Goal: Task Accomplishment & Management: Use online tool/utility

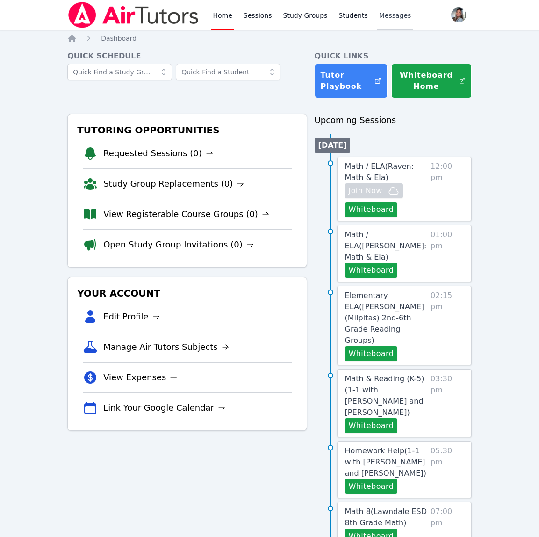
click at [395, 14] on span "Messages" at bounding box center [395, 15] width 32 height 9
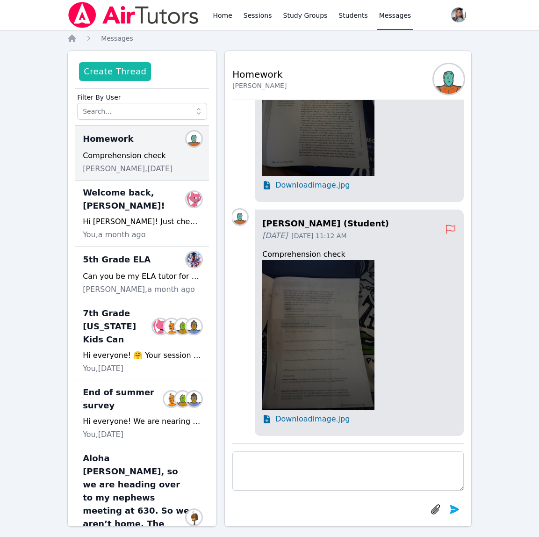
click at [117, 73] on button "Create Thread" at bounding box center [115, 71] width 72 height 19
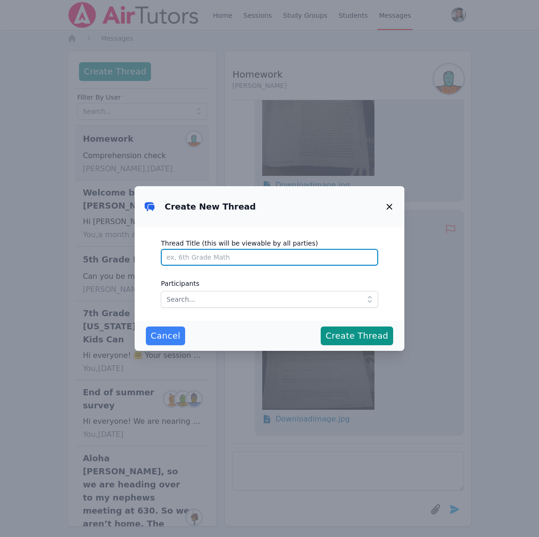
click at [293, 259] on input "Thread Title (this will be viewable by all parties)" at bounding box center [269, 257] width 217 height 17
type input "Welcome Maryam!"
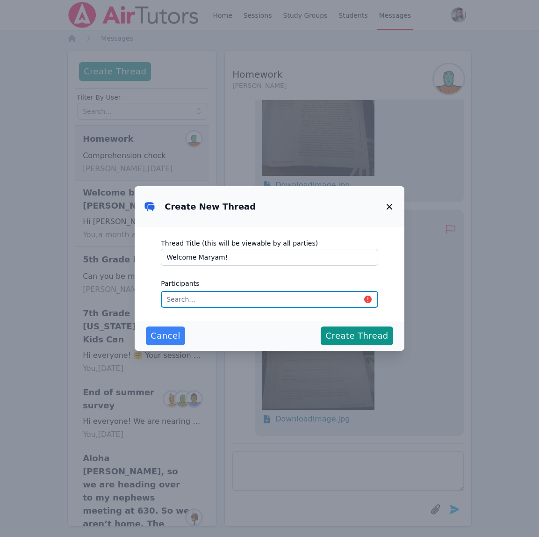
click at [257, 301] on input "text" at bounding box center [269, 299] width 217 height 17
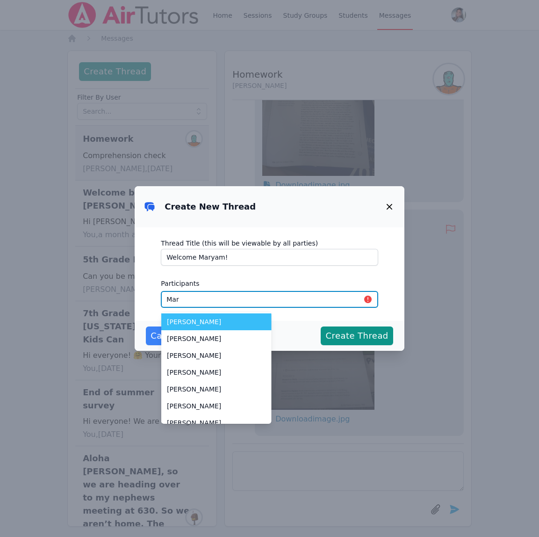
type input "Mary"
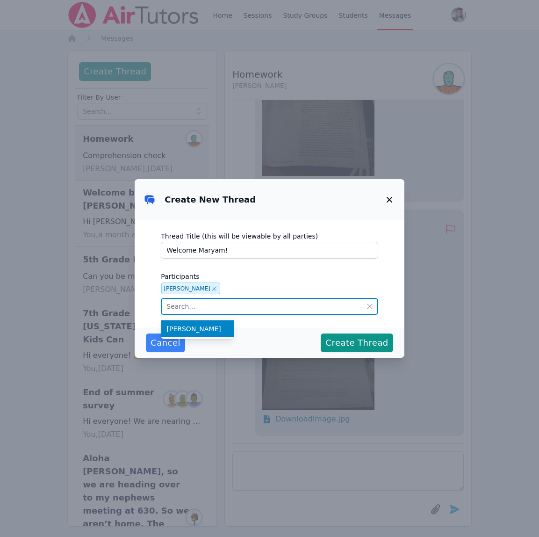
click at [244, 303] on input "text" at bounding box center [269, 306] width 217 height 17
type input "M"
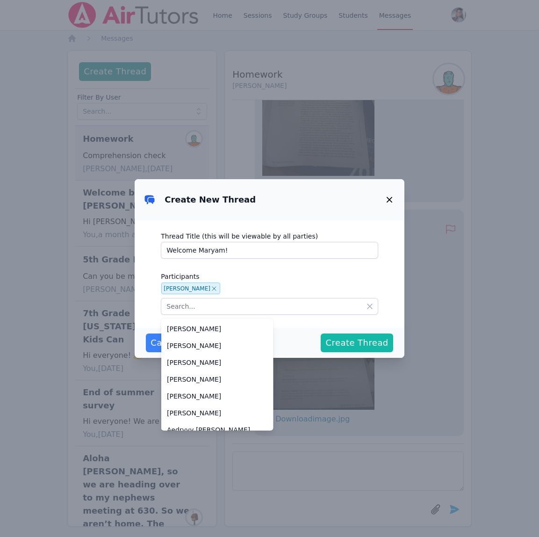
click at [381, 346] on span "Create Thread" at bounding box center [356, 342] width 63 height 13
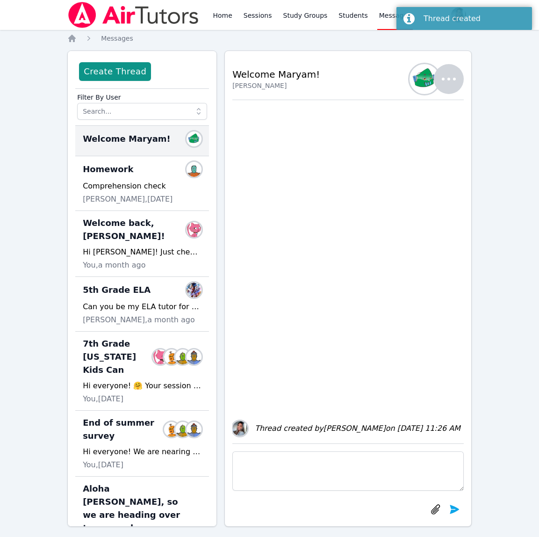
click at [377, 466] on textarea at bounding box center [347, 470] width 231 height 39
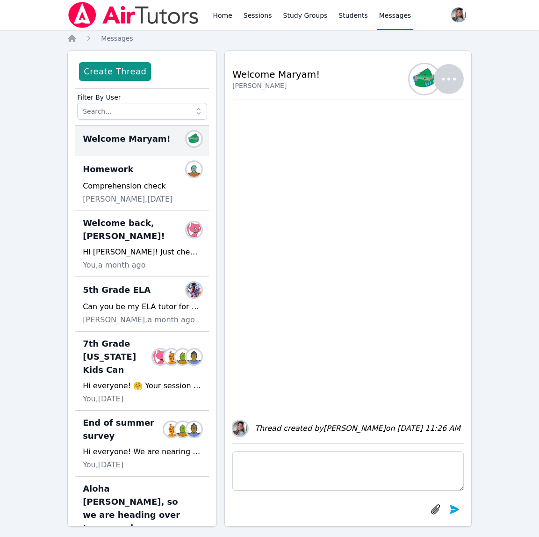
click at [453, 82] on icon "button" at bounding box center [449, 79] width 22 height 22
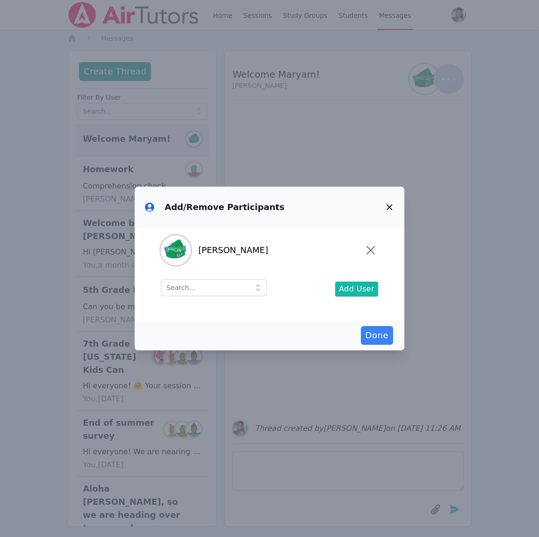
click at [365, 287] on span "Add User" at bounding box center [357, 288] width 36 height 11
click at [210, 288] on input "text" at bounding box center [214, 287] width 106 height 17
type input "M"
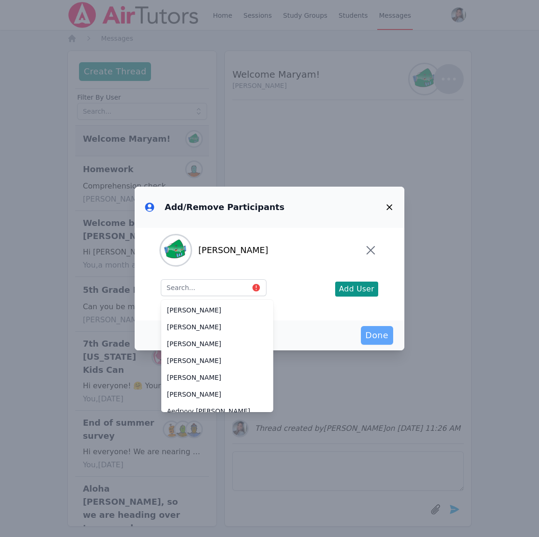
click at [377, 336] on span "Done" at bounding box center [377, 335] width 23 height 13
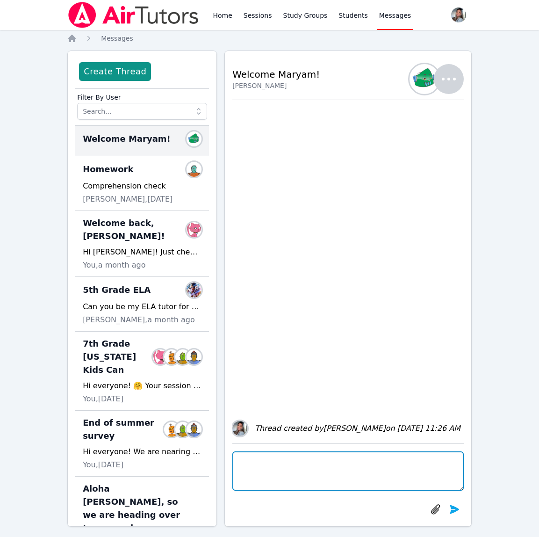
click at [415, 473] on textarea at bounding box center [347, 470] width 231 height 39
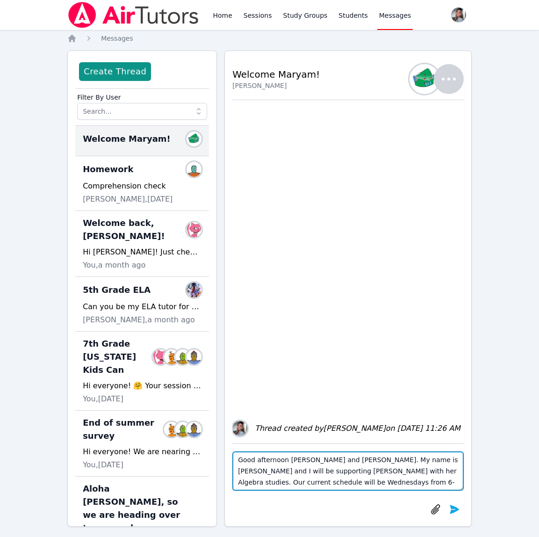
click at [296, 462] on textarea "Good afternoon Maryam and Mevlida. My name is Ms. Aguilar and I will be support…" at bounding box center [347, 470] width 231 height 39
click at [427, 480] on textarea "Good afternoon, Maryam and Mevlida. My name is Ms. Aguilar, and I will be suppo…" at bounding box center [347, 470] width 231 height 39
type textarea "Good afternoon, Maryam and Mevlida. My name is Ms. Aguilar, and I will be suppo…"
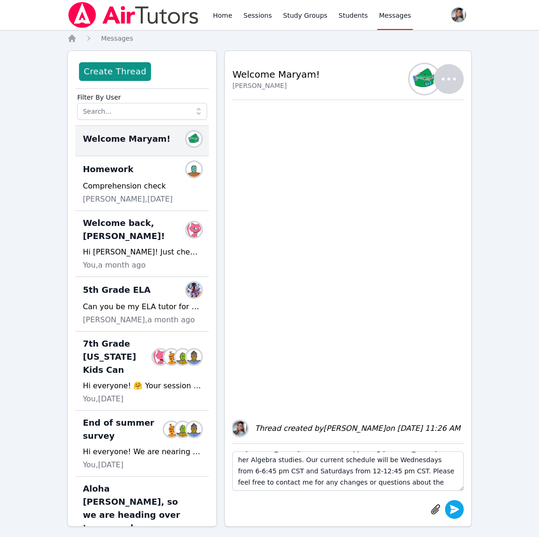
click at [454, 508] on icon "submit" at bounding box center [454, 508] width 9 height 9
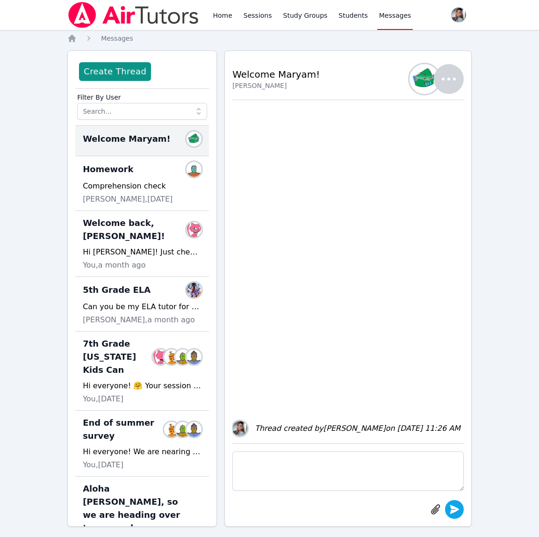
scroll to position [0, 0]
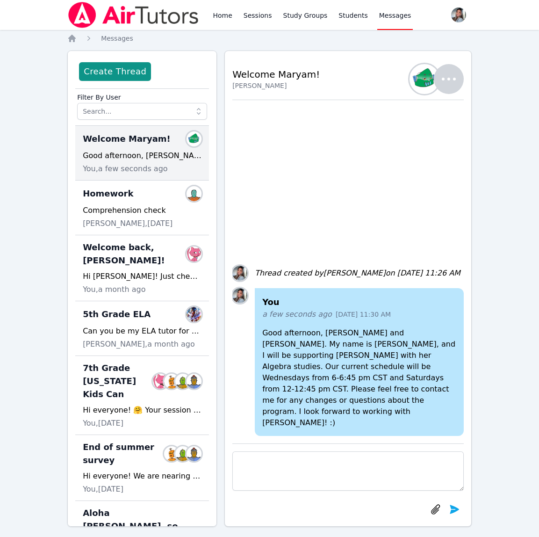
click at [315, 425] on p "Good afternoon, Maryam and Mevlida. My name is Ms. Aguilar, and I will be suppo…" at bounding box center [359, 377] width 194 height 101
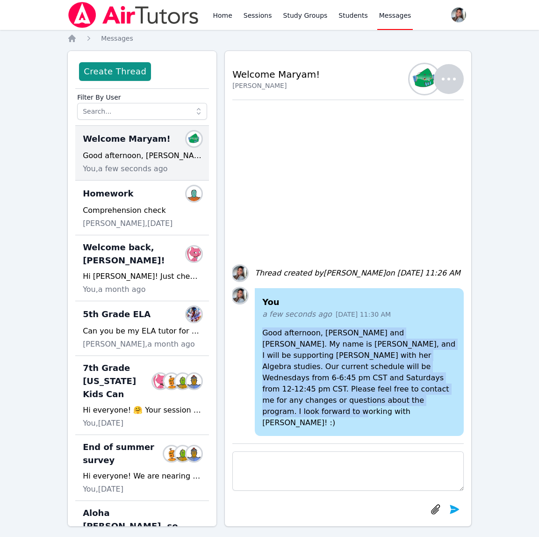
drag, startPoint x: 314, startPoint y: 422, endPoint x: 263, endPoint y: 349, distance: 88.6
click at [263, 349] on div "You a few seconds ago Oct 7, 2025 11:30 AM Good afternoon, Maryam and Mevlida. …" at bounding box center [359, 362] width 209 height 148
copy p "Good afternoon, Maryam and Mevlida. My name is Ms. Aguilar, and I will be suppo…"
click at [318, 18] on link "Study Groups" at bounding box center [305, 15] width 48 height 30
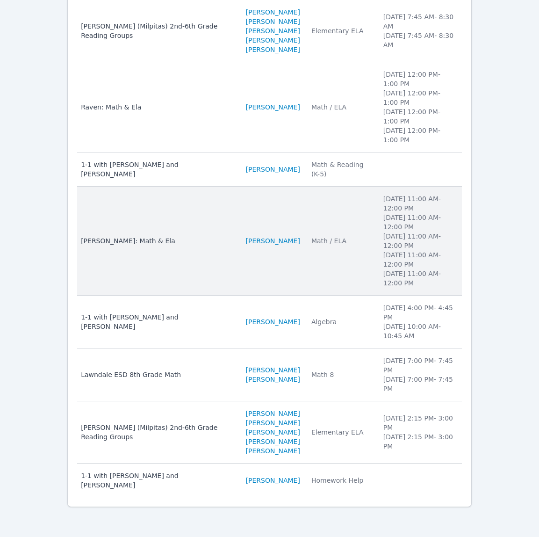
scroll to position [182, 0]
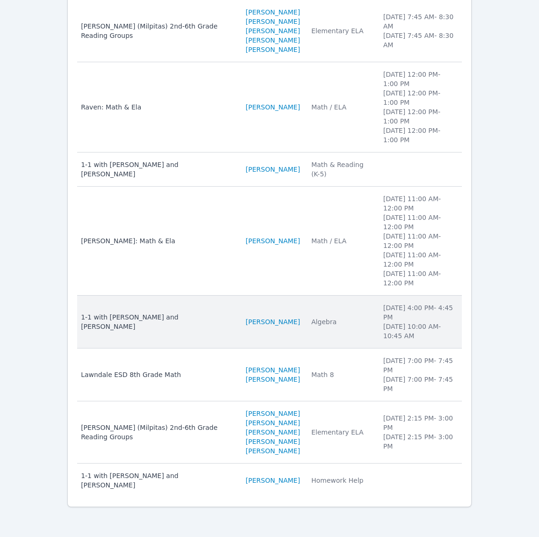
click at [320, 318] on td "Subject Algebra" at bounding box center [342, 321] width 72 height 53
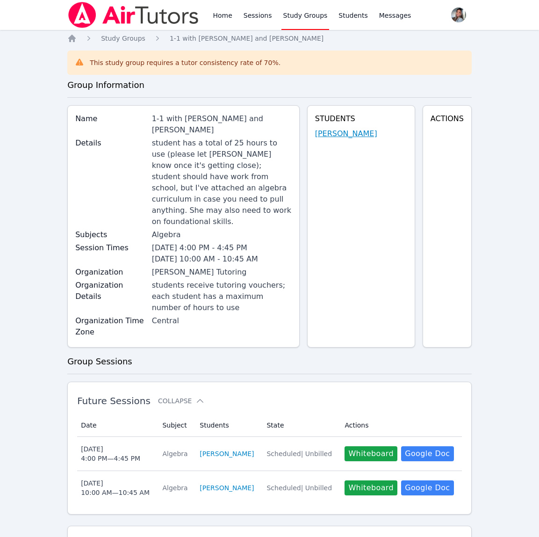
click at [344, 133] on link "Maryam Habibovic" at bounding box center [346, 133] width 62 height 11
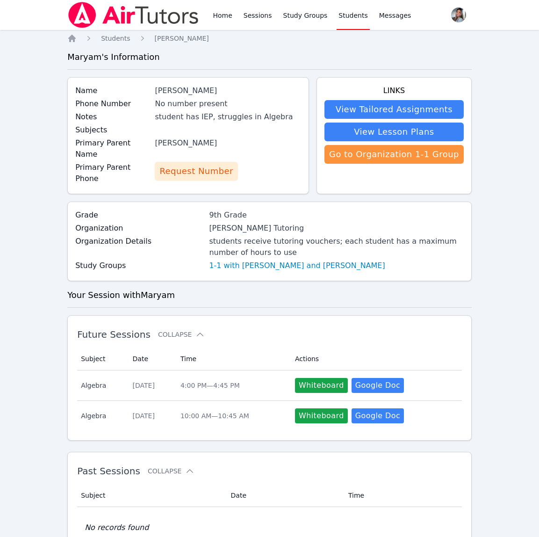
click at [203, 165] on span "Request Number" at bounding box center [195, 171] width 73 height 13
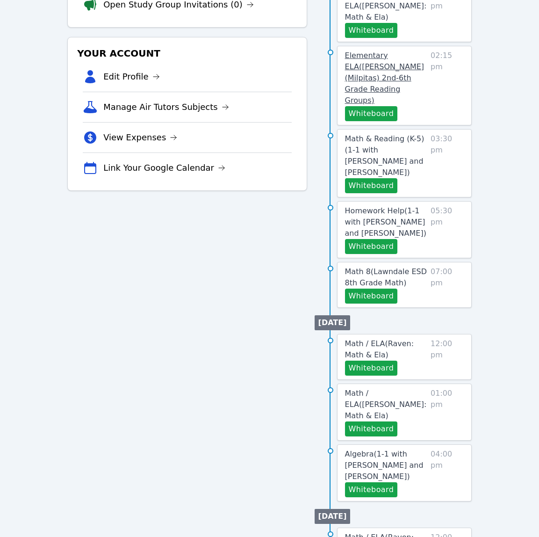
scroll to position [265, 0]
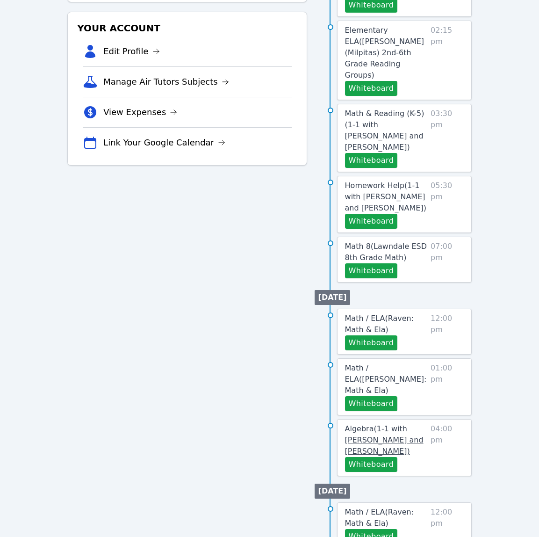
click at [375, 424] on span "Algebra ( 1-1 with Maryam Habibovic and Gabriella Aguilar )" at bounding box center [384, 439] width 79 height 31
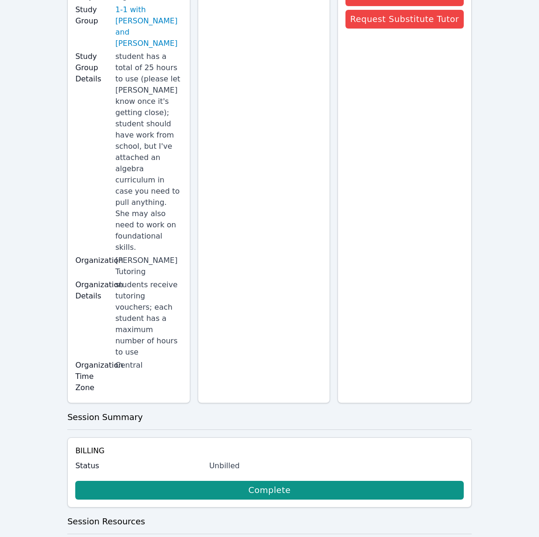
scroll to position [133, 0]
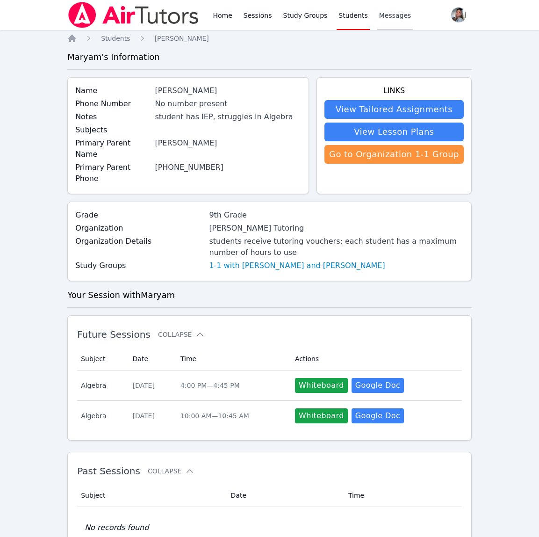
click at [380, 19] on span "Messages" at bounding box center [395, 15] width 32 height 9
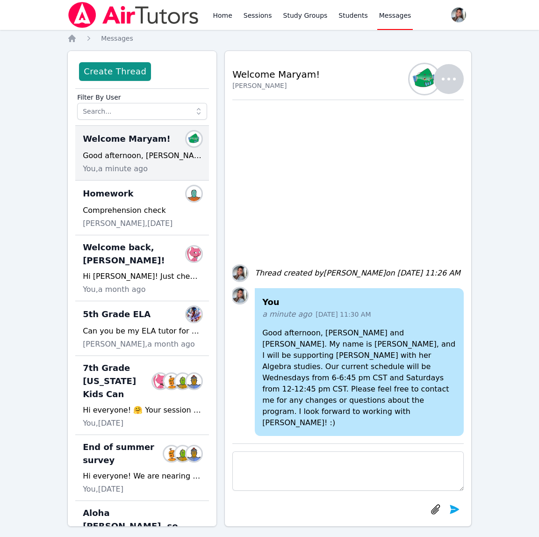
click at [446, 80] on icon "button" at bounding box center [449, 79] width 22 height 22
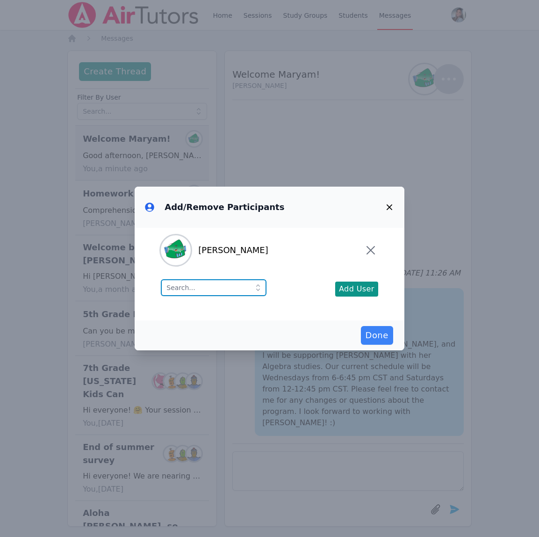
click at [220, 293] on input "text" at bounding box center [214, 287] width 106 height 17
type input "Mev"
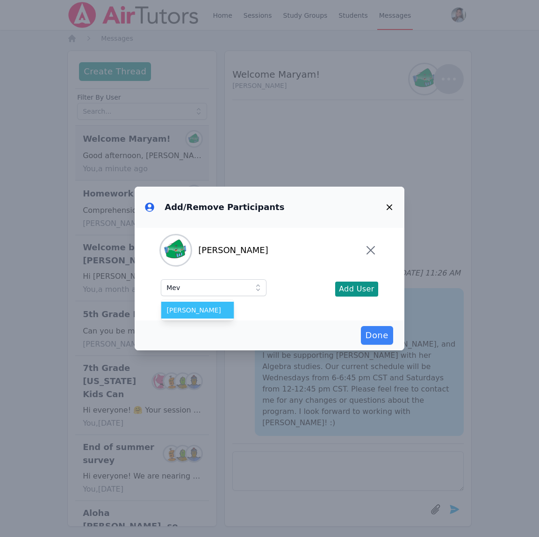
click at [219, 315] on li "Mevlida Turkes-Habibovic" at bounding box center [197, 309] width 73 height 17
click at [354, 283] on span "Add User" at bounding box center [357, 288] width 36 height 11
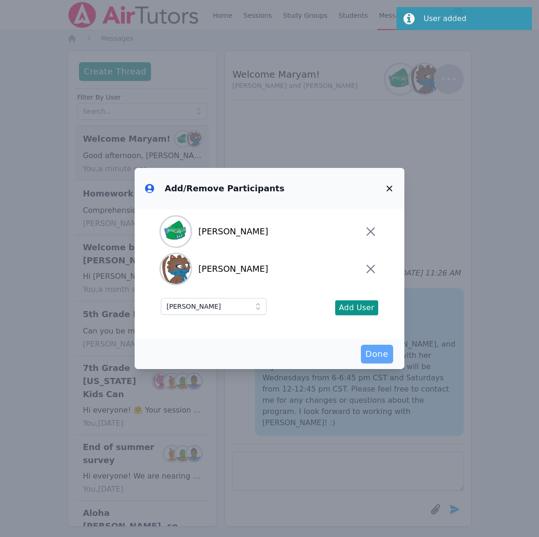
click at [376, 353] on span "Done" at bounding box center [377, 353] width 23 height 13
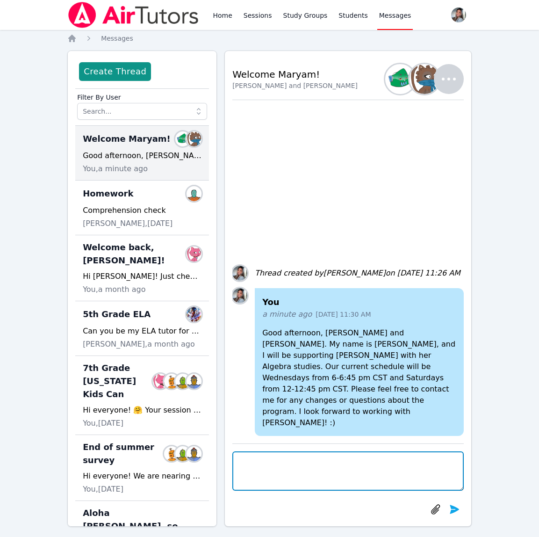
click at [439, 460] on textarea at bounding box center [347, 470] width 231 height 39
type textarea "F"
type textarea "I"
type textarea "F"
type textarea "I"
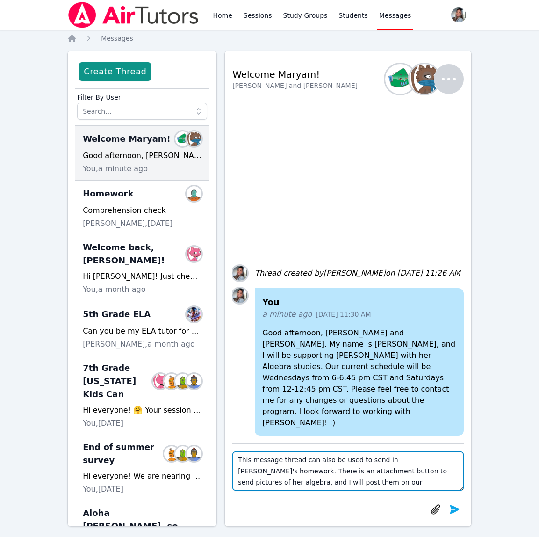
click at [407, 485] on textarea "This message thread can also be used to send in Maryam's homework. There is an …" at bounding box center [347, 470] width 231 height 39
click at [424, 473] on textarea "This message thread can also be used to send in Maryam's homework. There is an …" at bounding box center [347, 470] width 231 height 39
click at [424, 486] on textarea "This message thread can also be used to send in Maryam's homework. There is an …" at bounding box center [347, 470] width 231 height 39
type textarea "This message thread can also be used to send in Maryam's homework. There is an …"
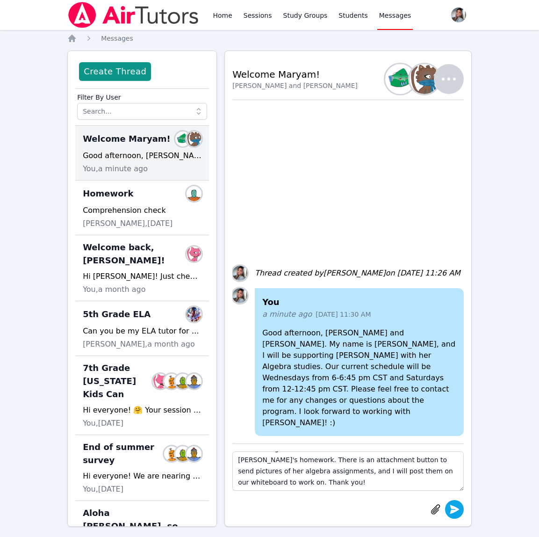
click at [451, 510] on icon "submit" at bounding box center [454, 508] width 9 height 9
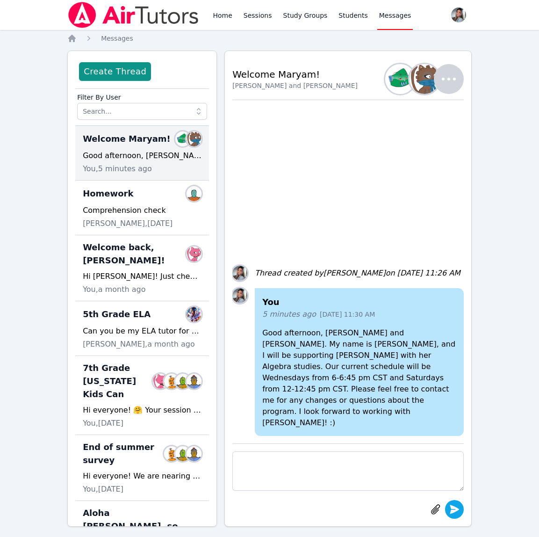
scroll to position [0, 0]
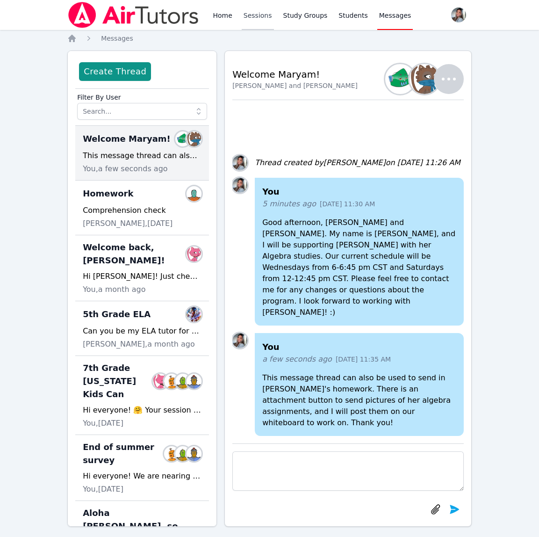
click at [267, 18] on link "Sessions" at bounding box center [258, 15] width 32 height 30
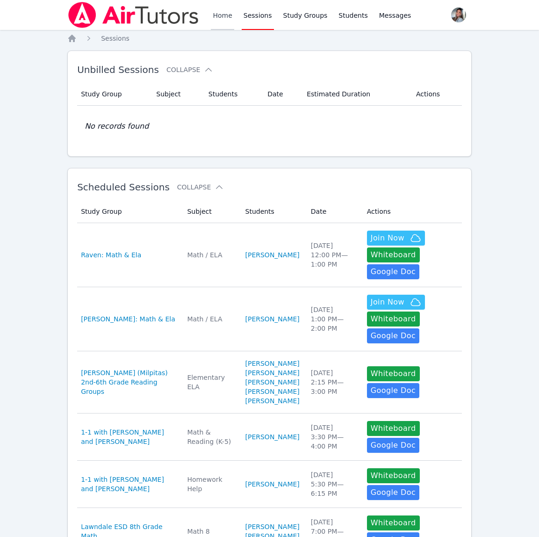
click at [220, 18] on link "Home" at bounding box center [222, 15] width 23 height 30
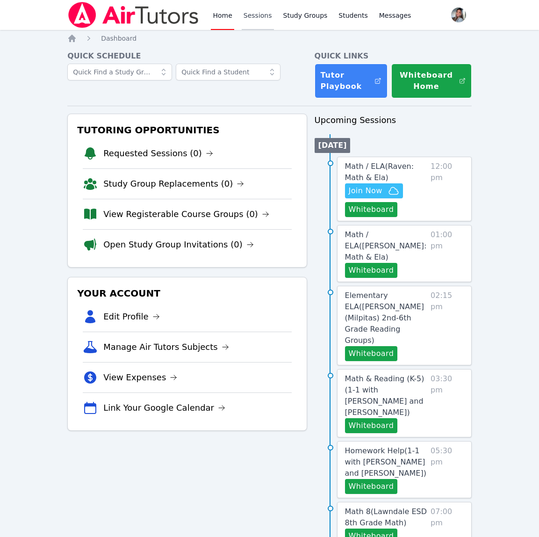
click at [260, 15] on link "Sessions" at bounding box center [258, 15] width 32 height 30
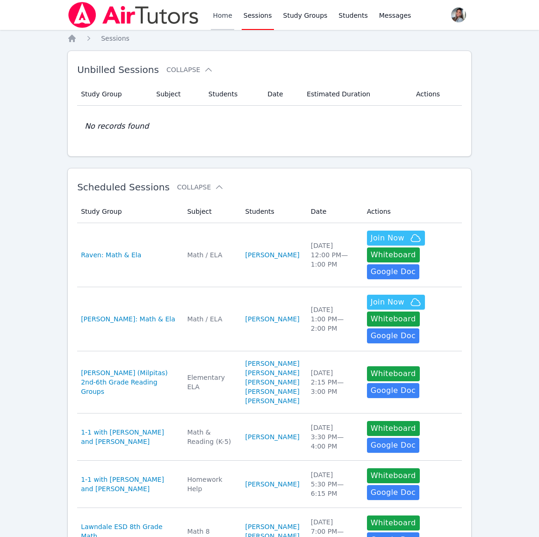
click at [215, 14] on link "Home" at bounding box center [222, 15] width 23 height 30
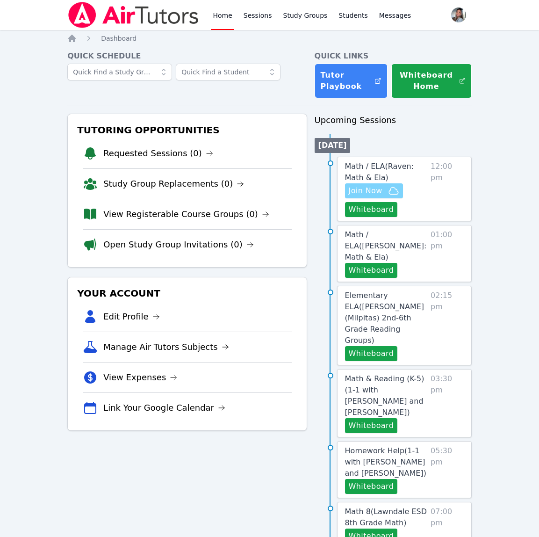
click at [371, 190] on span "Join Now" at bounding box center [366, 190] width 34 height 11
click at [308, 17] on link "Study Groups" at bounding box center [305, 15] width 48 height 30
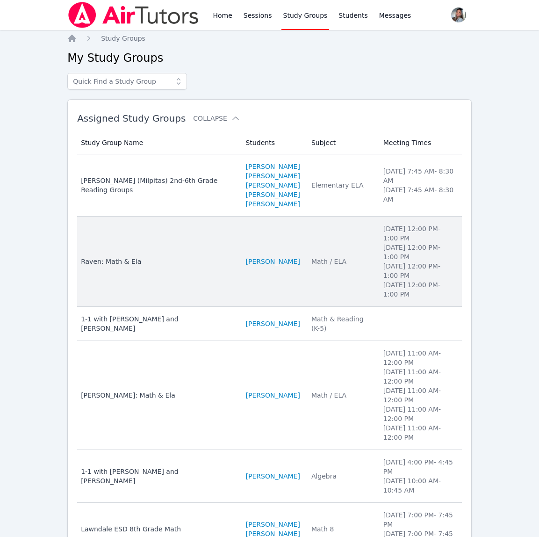
click at [306, 287] on td "Subject Math / ELA" at bounding box center [342, 261] width 72 height 90
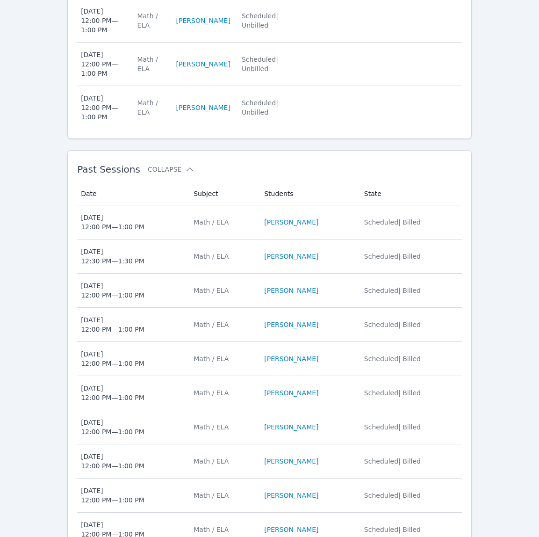
scroll to position [621, 0]
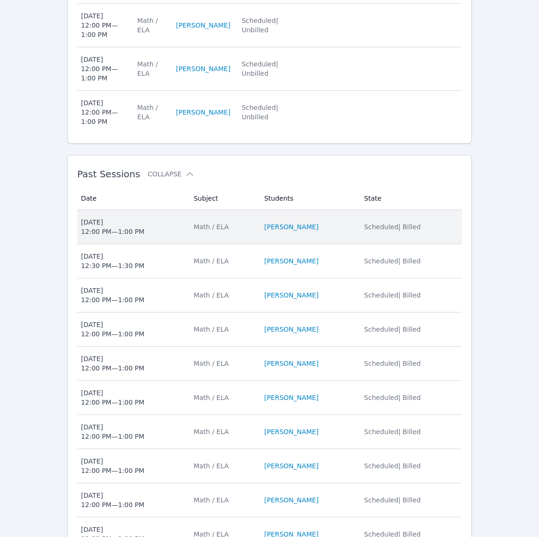
click at [341, 230] on li "RAVEN BROWN" at bounding box center [308, 226] width 89 height 9
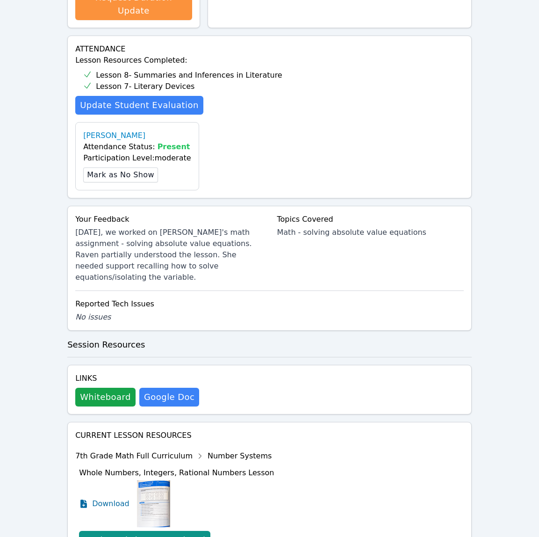
scroll to position [287, 0]
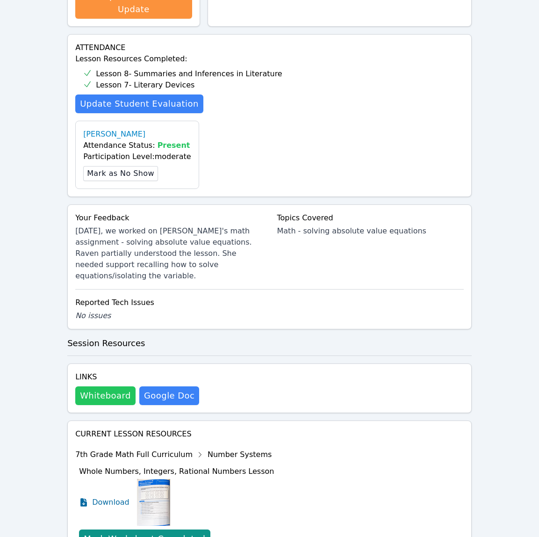
click at [86, 386] on button "Whiteboard" at bounding box center [105, 395] width 60 height 19
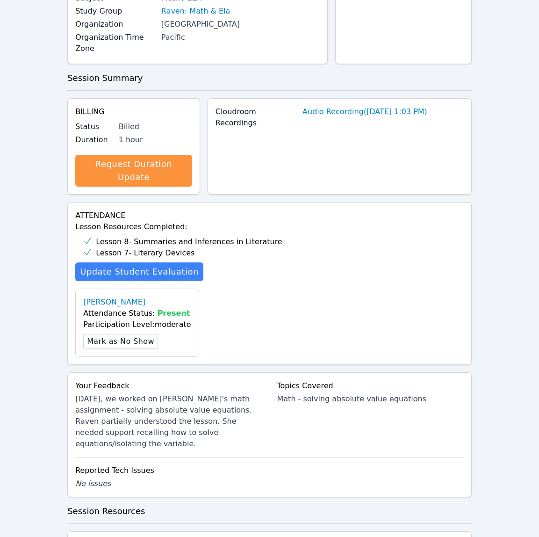
scroll to position [0, 0]
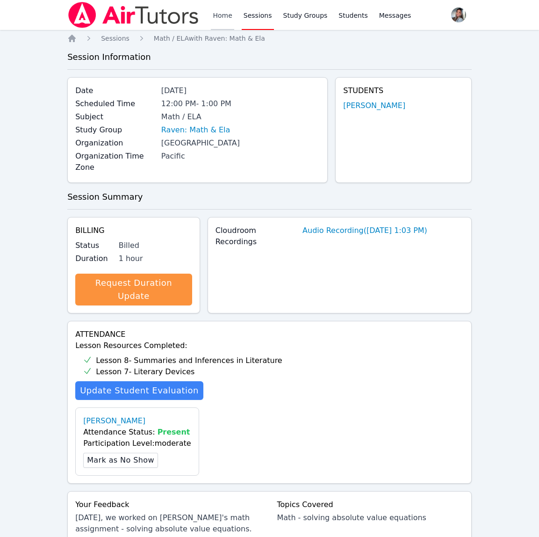
click at [216, 22] on link "Home" at bounding box center [222, 15] width 23 height 30
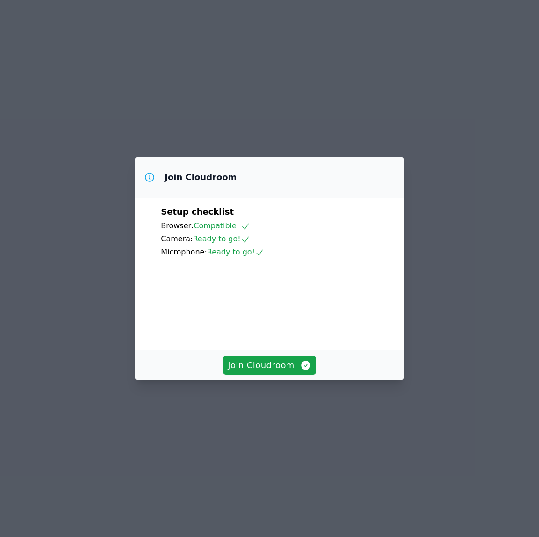
drag, startPoint x: 282, startPoint y: 405, endPoint x: 278, endPoint y: 389, distance: 16.9
click at [282, 380] on div "Join Cloudroom" at bounding box center [270, 365] width 270 height 30
click at [278, 372] on span "Join Cloudroom" at bounding box center [270, 365] width 84 height 13
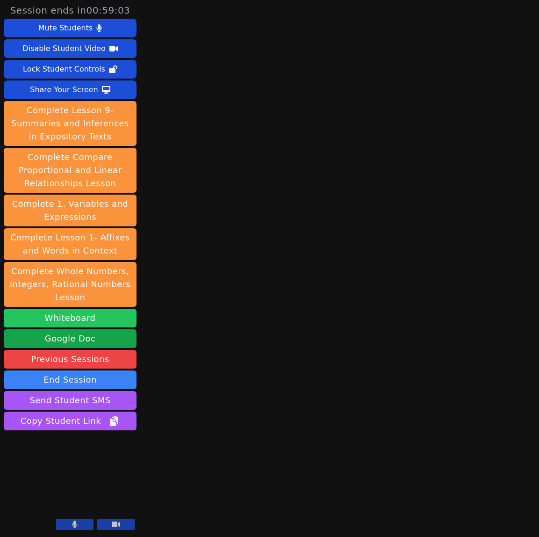
click at [72, 318] on button "Whiteboard" at bounding box center [70, 318] width 133 height 19
click at [69, 523] on button at bounding box center [74, 523] width 37 height 11
click at [71, 525] on icon at bounding box center [74, 523] width 9 height 7
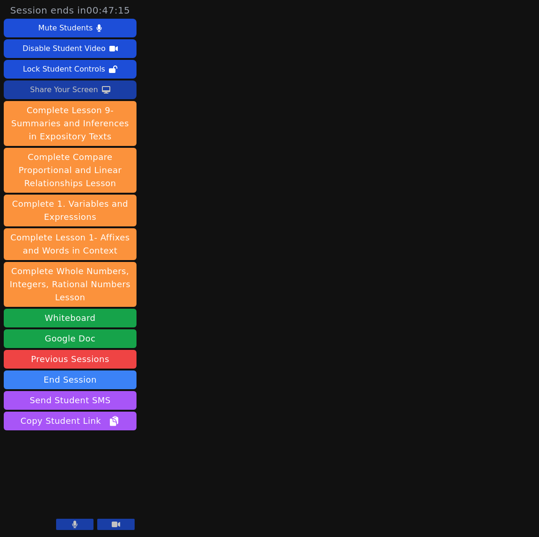
click at [59, 86] on div "Share Your Screen" at bounding box center [64, 89] width 68 height 15
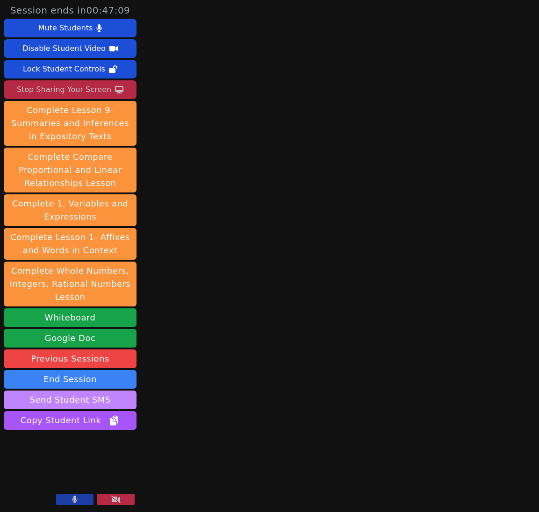
click at [70, 400] on button "Send Student SMS" at bounding box center [70, 400] width 133 height 19
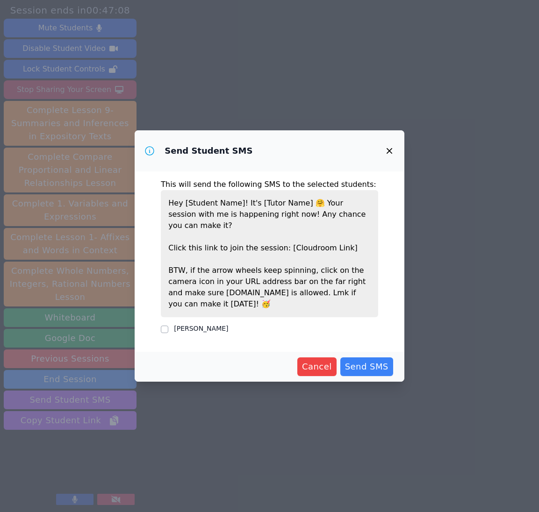
drag, startPoint x: 204, startPoint y: 322, endPoint x: 326, endPoint y: 335, distance: 123.1
click at [204, 325] on label "[PERSON_NAME]" at bounding box center [201, 328] width 54 height 7
click at [168, 326] on input "[PERSON_NAME]" at bounding box center [164, 329] width 7 height 7
checkbox input "true"
click at [365, 362] on span "Send SMS" at bounding box center [366, 366] width 43 height 13
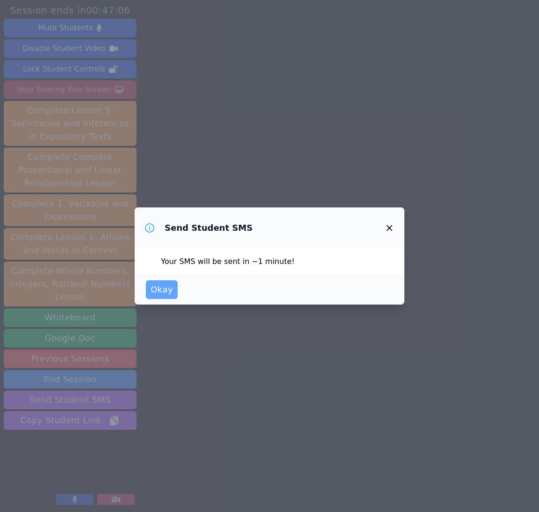
click at [164, 293] on span "Okay" at bounding box center [162, 289] width 22 height 13
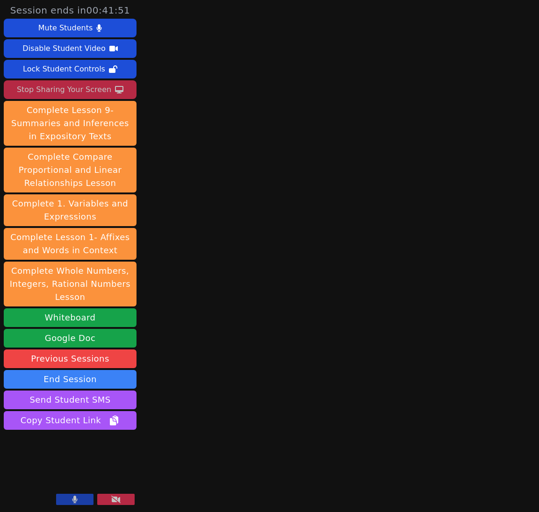
click at [72, 88] on div "Stop Sharing Your Screen" at bounding box center [64, 89] width 94 height 15
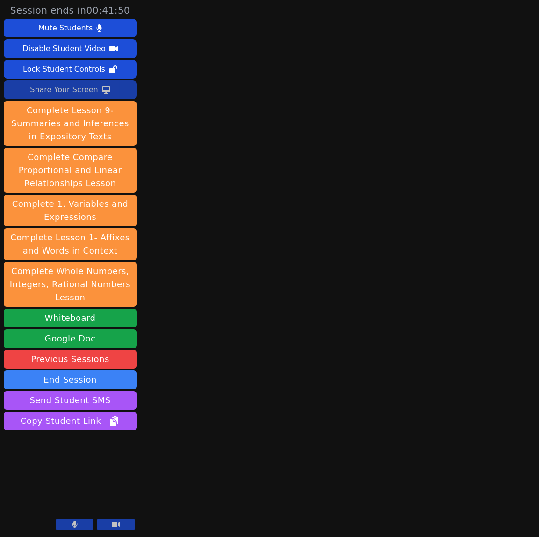
click at [78, 524] on button at bounding box center [74, 523] width 37 height 11
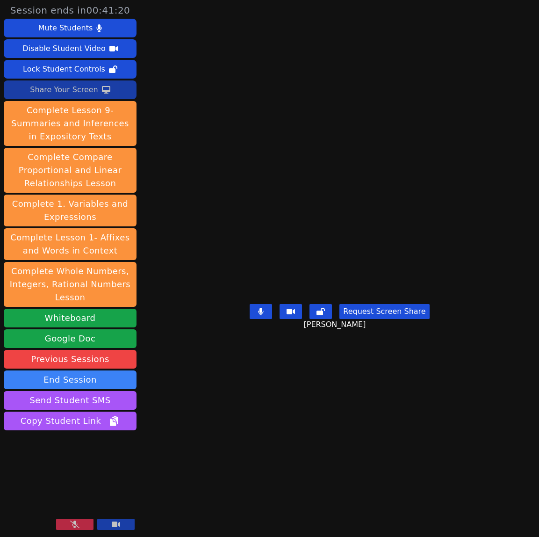
click at [73, 529] on button at bounding box center [74, 523] width 37 height 11
click at [38, 88] on div "Share Your Screen" at bounding box center [64, 89] width 68 height 15
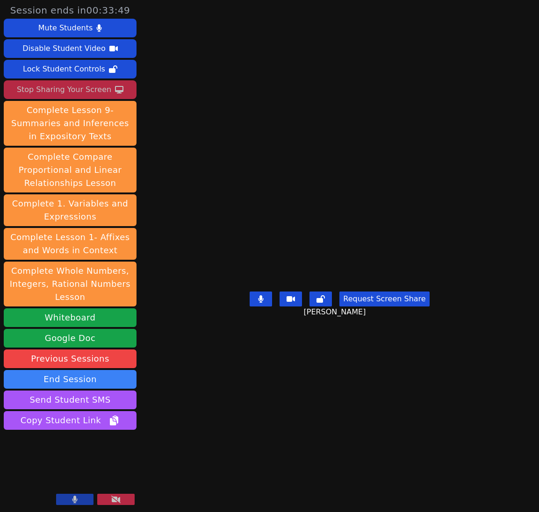
click at [74, 499] on icon at bounding box center [74, 499] width 5 height 7
click at [76, 497] on icon at bounding box center [74, 499] width 9 height 7
click at [80, 496] on button at bounding box center [74, 499] width 37 height 11
click at [76, 499] on icon at bounding box center [74, 499] width 9 height 7
click at [74, 501] on icon at bounding box center [74, 499] width 5 height 7
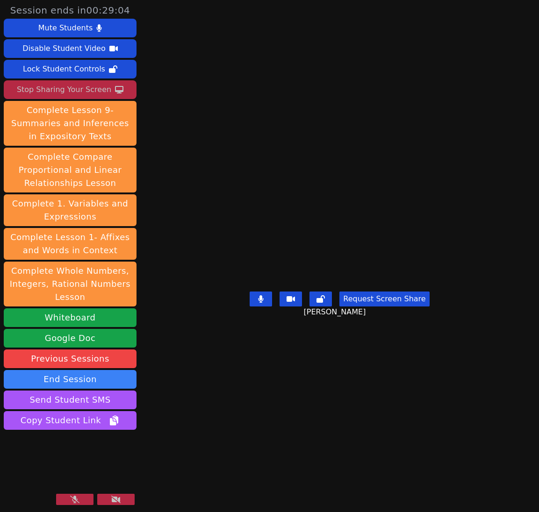
click at [66, 502] on button at bounding box center [74, 499] width 37 height 11
click at [56, 91] on div "Stop Sharing Your Screen" at bounding box center [64, 89] width 94 height 15
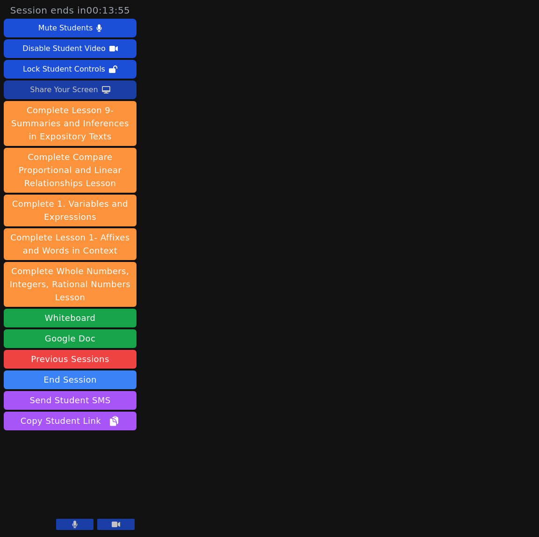
click at [58, 518] on video at bounding box center [70, 495] width 133 height 75
click at [63, 524] on button at bounding box center [74, 523] width 37 height 11
click at [72, 523] on icon at bounding box center [74, 523] width 9 height 7
click at [73, 380] on button "End Session" at bounding box center [70, 379] width 133 height 19
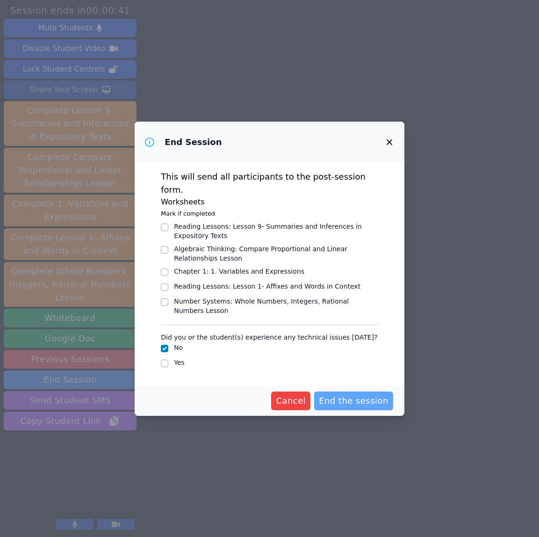
click at [360, 395] on span "End the session" at bounding box center [354, 400] width 70 height 13
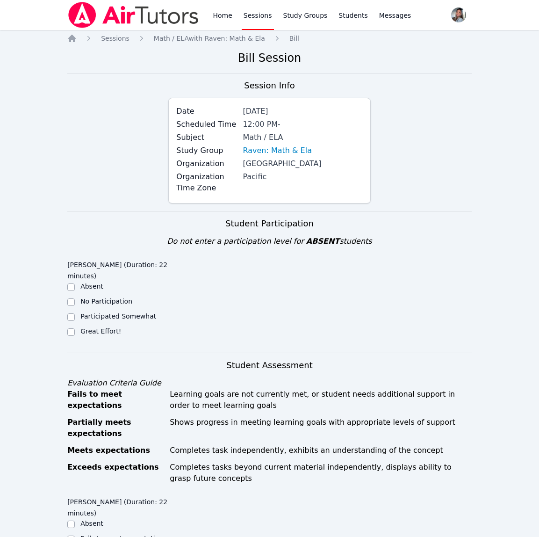
click at [84, 332] on label "Great Effort!" at bounding box center [100, 330] width 41 height 7
click at [75, 332] on input "Great Effort!" at bounding box center [70, 331] width 7 height 7
checkbox input "true"
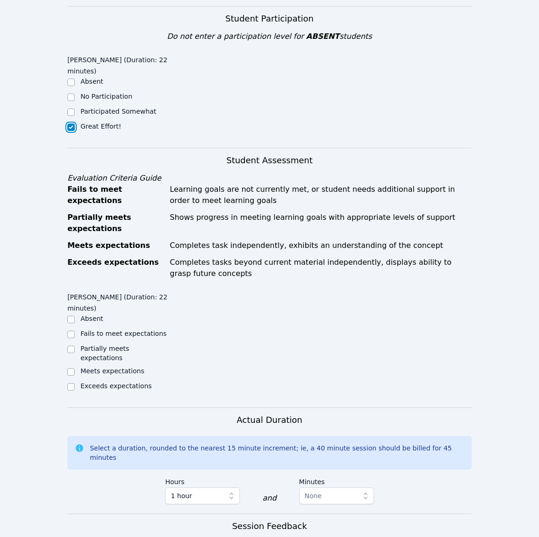
scroll to position [207, 0]
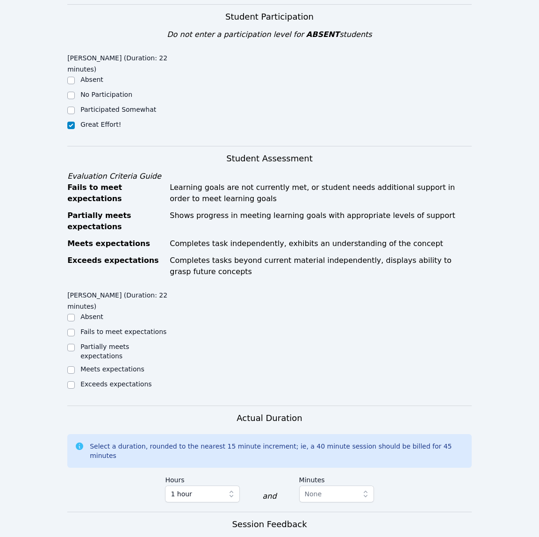
click at [106, 365] on div "Meets expectations" at bounding box center [112, 368] width 64 height 9
click at [104, 365] on label "Meets expectations" at bounding box center [112, 368] width 64 height 7
click at [75, 366] on input "Meets expectations" at bounding box center [70, 369] width 7 height 7
checkbox input "true"
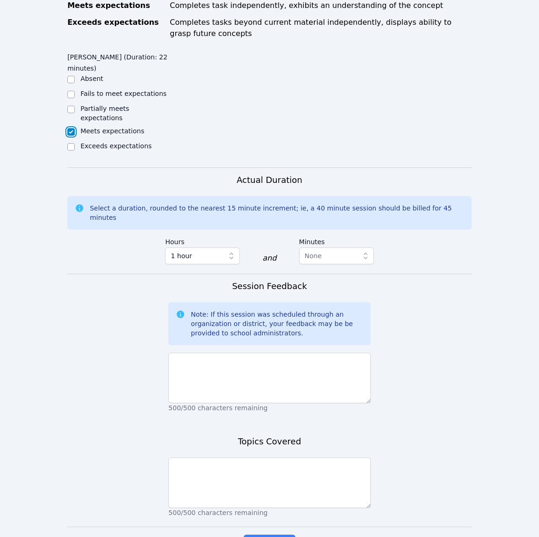
scroll to position [456, 0]
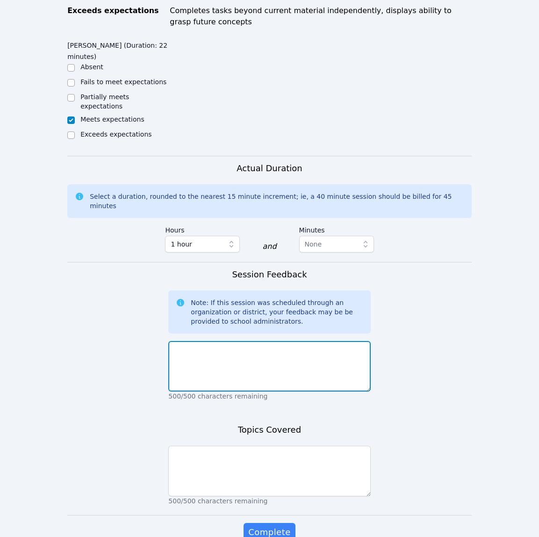
click at [233, 344] on textarea at bounding box center [269, 366] width 202 height 50
paste textarea "Today, we continued working on Raven's math assignment - solving equations with…"
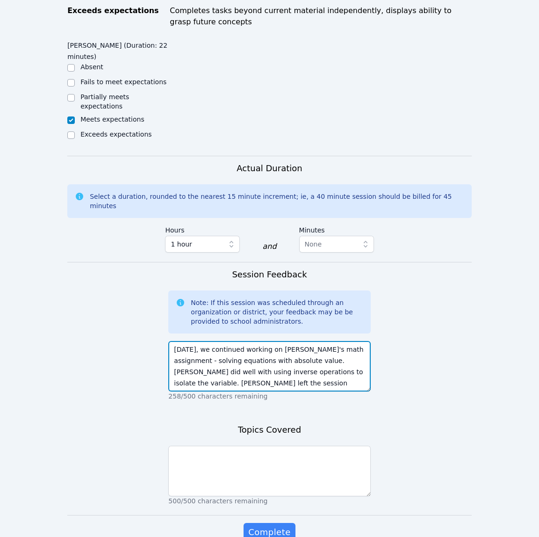
scroll to position [489, 0]
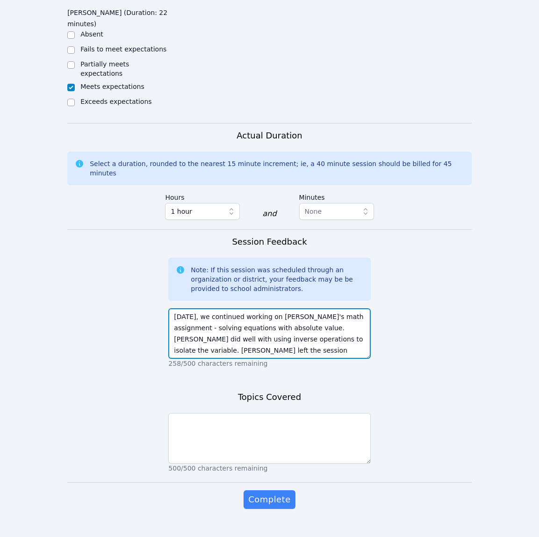
type textarea "Today, we continued working on Raven's math assignment - solving equations with…"
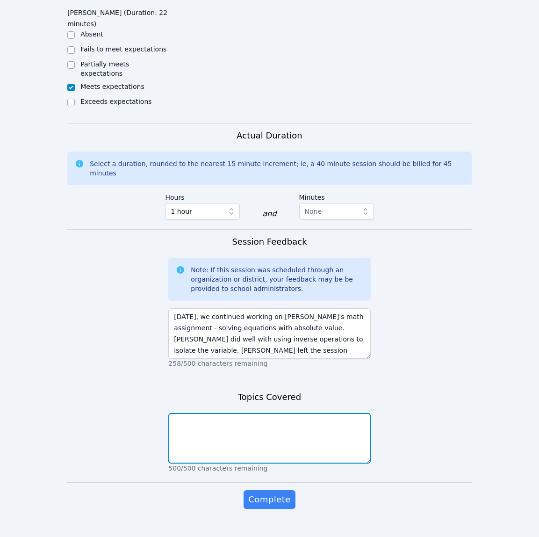
click at [314, 413] on textarea at bounding box center [269, 438] width 202 height 50
type textarea "Solving equations with absolute value"
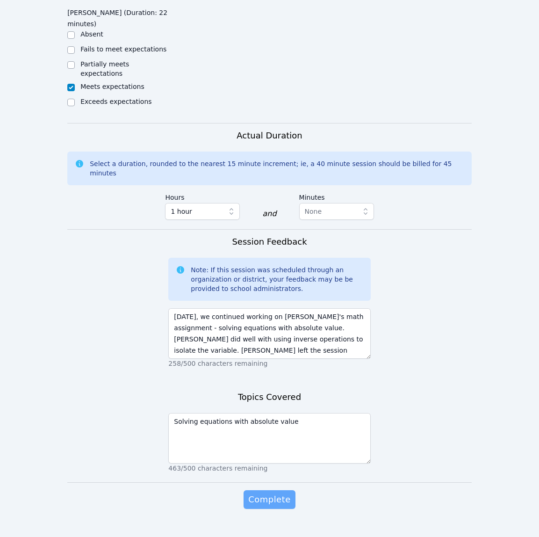
click at [266, 493] on span "Complete" at bounding box center [269, 499] width 42 height 13
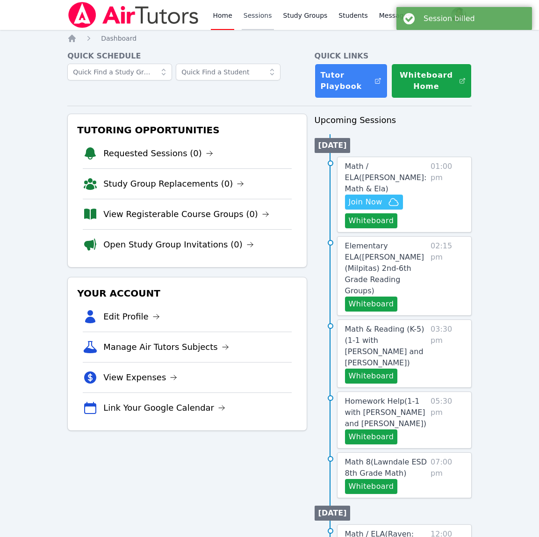
click at [247, 16] on link "Sessions" at bounding box center [258, 15] width 32 height 30
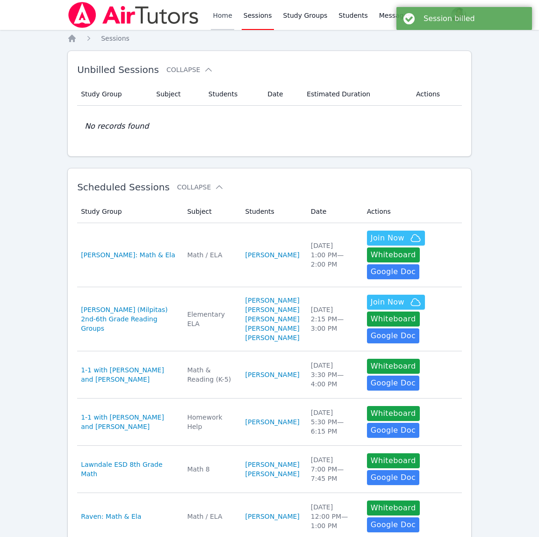
click at [223, 16] on link "Home" at bounding box center [222, 15] width 23 height 30
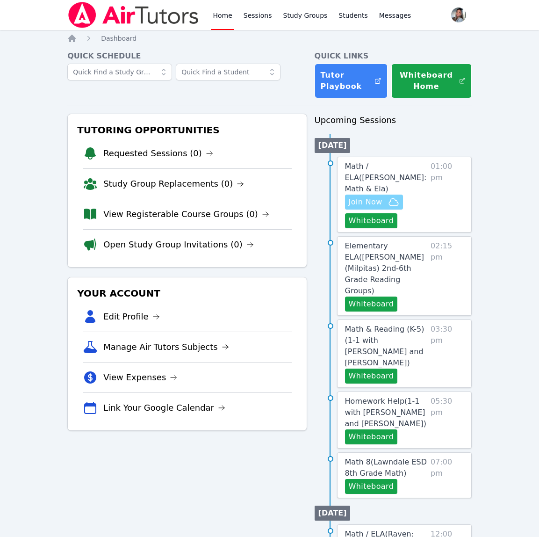
click at [371, 196] on span "Join Now" at bounding box center [366, 201] width 34 height 11
click at [295, 17] on link "Study Groups" at bounding box center [305, 15] width 48 height 30
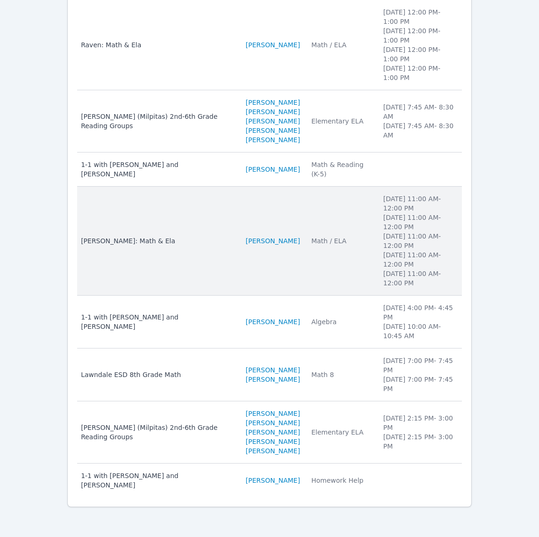
scroll to position [178, 0]
click at [319, 262] on td "Subject Math / ELA" at bounding box center [342, 241] width 72 height 109
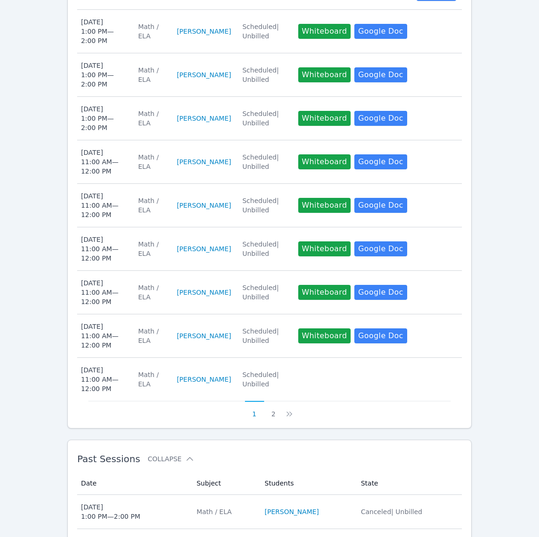
scroll to position [527, 0]
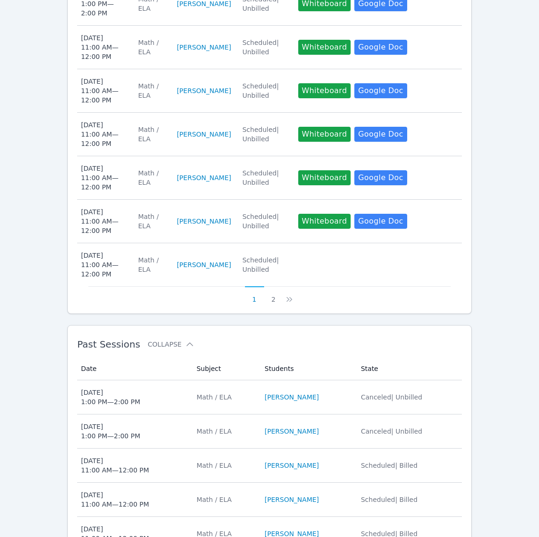
click at [233, 392] on div "Math / ELA" at bounding box center [224, 396] width 57 height 9
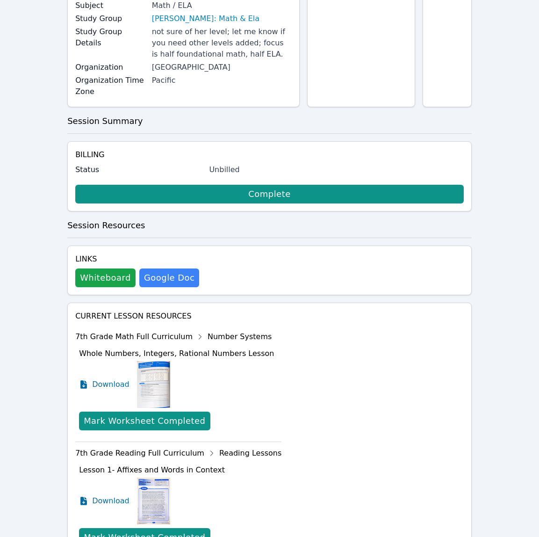
scroll to position [156, 0]
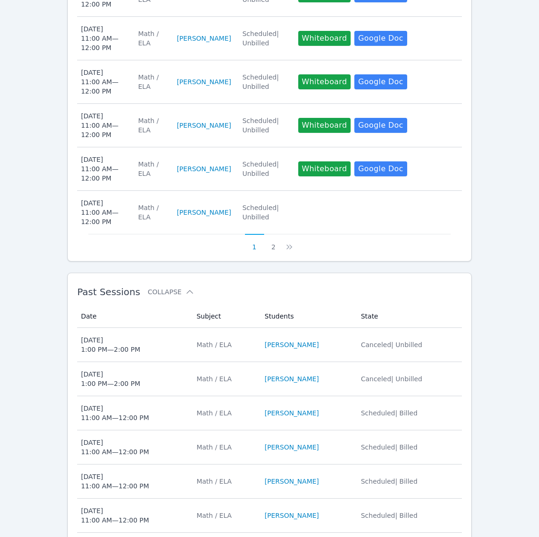
scroll to position [581, 0]
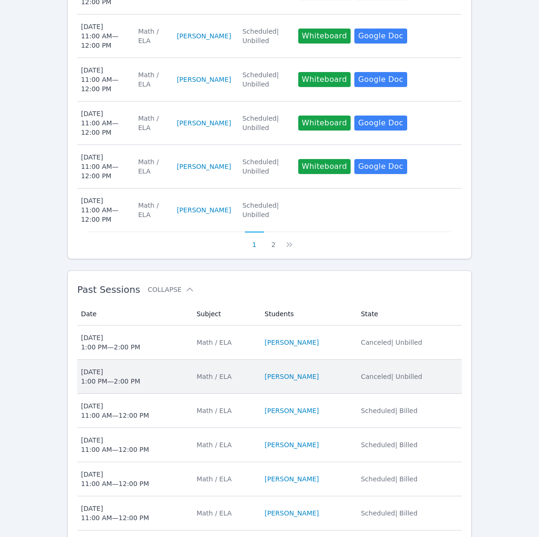
click at [234, 375] on td "Subject Math / ELA" at bounding box center [225, 376] width 68 height 34
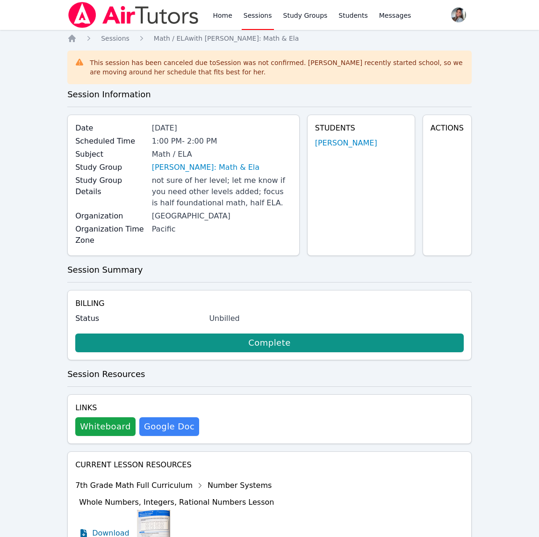
scroll to position [7, 0]
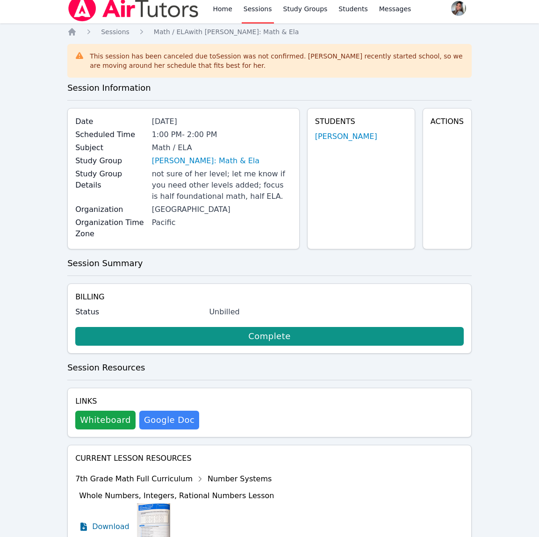
scroll to position [581, 0]
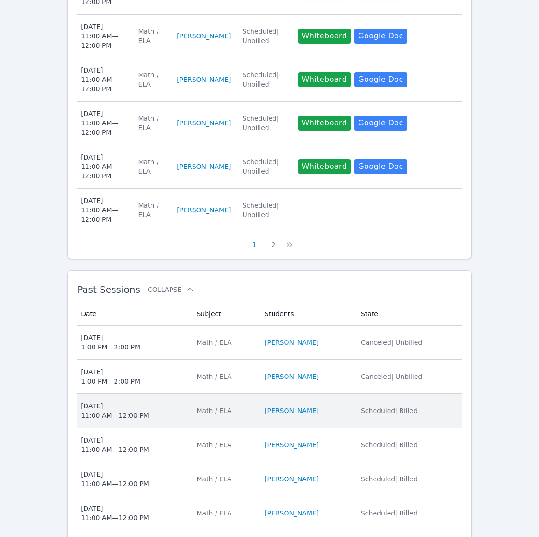
click at [238, 412] on td "Subject Math / ELA" at bounding box center [225, 411] width 68 height 34
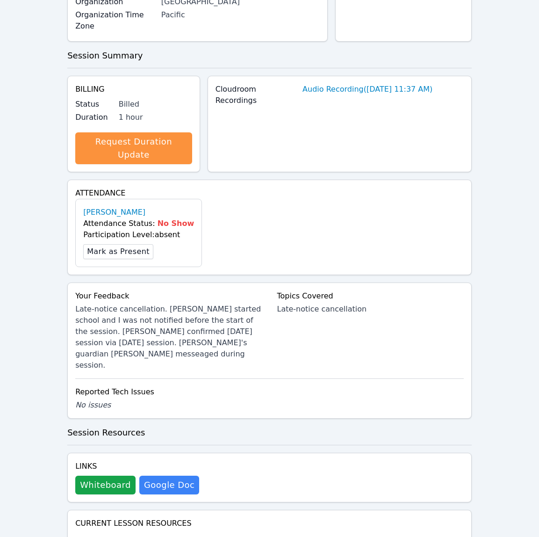
scroll to position [178, 0]
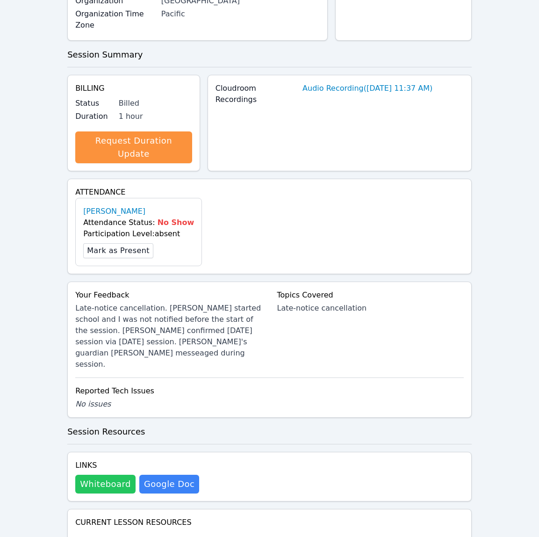
click at [121, 474] on button "Whiteboard" at bounding box center [105, 483] width 60 height 19
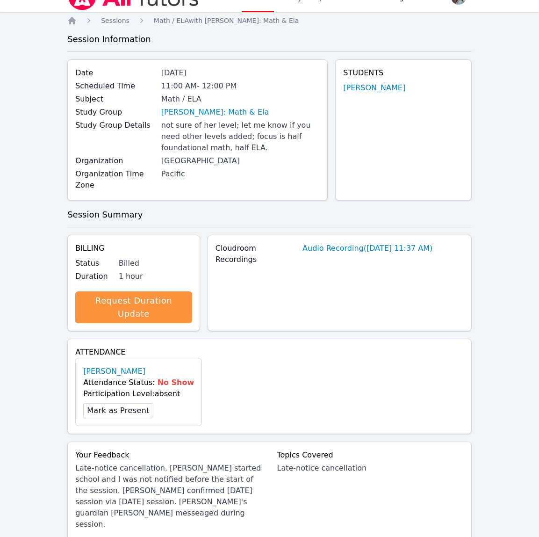
scroll to position [0, 0]
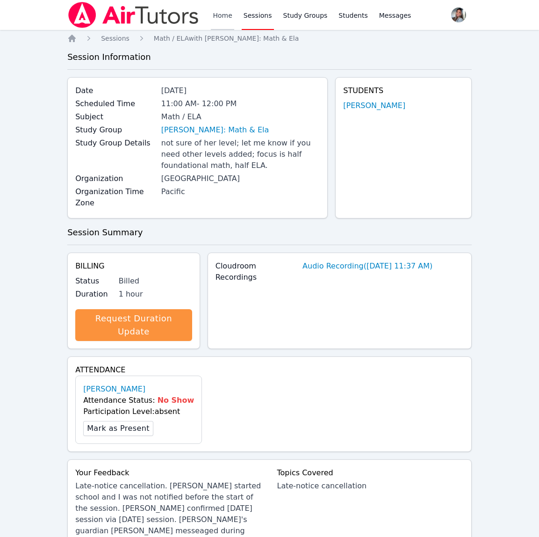
click at [224, 7] on link "Home" at bounding box center [222, 15] width 23 height 30
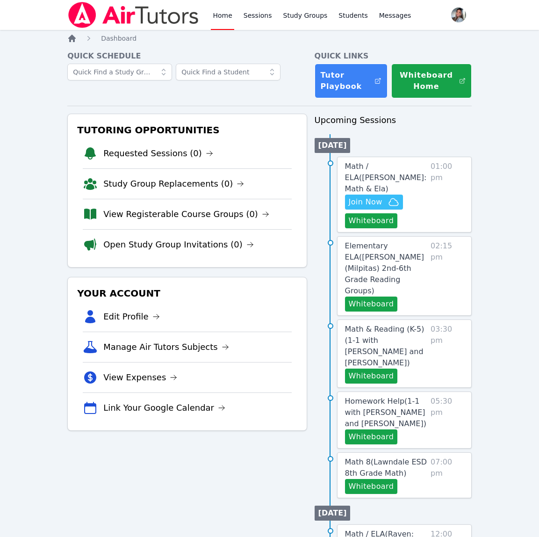
click at [75, 36] on icon "Breadcrumb" at bounding box center [71, 38] width 9 height 9
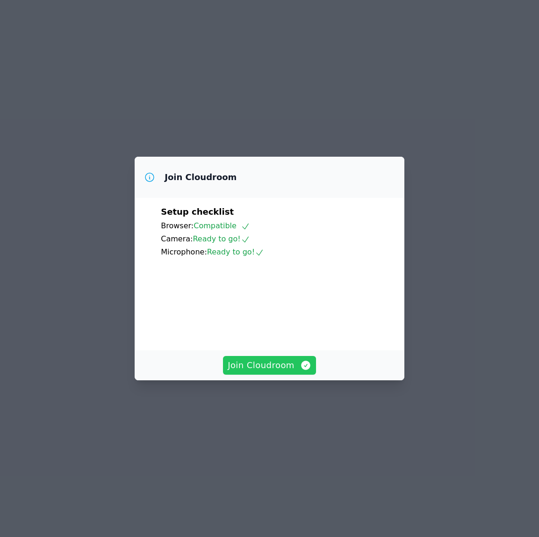
click at [256, 374] on button "Join Cloudroom" at bounding box center [269, 365] width 93 height 19
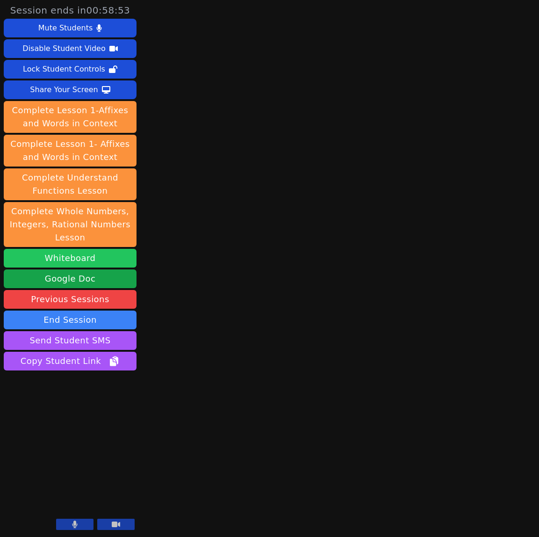
click at [83, 258] on button "Whiteboard" at bounding box center [70, 258] width 133 height 19
click at [71, 524] on button at bounding box center [74, 523] width 37 height 11
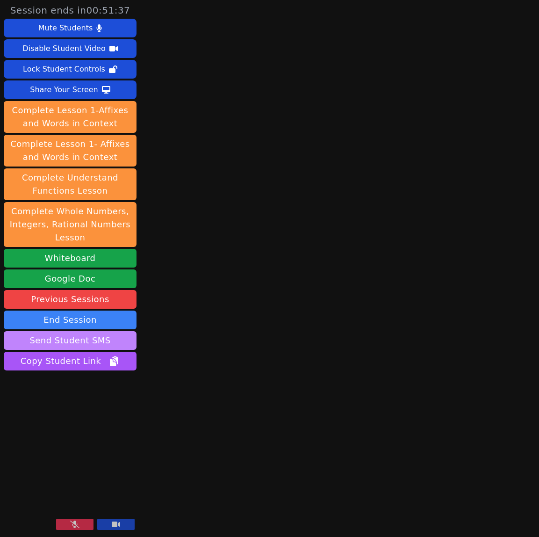
click at [81, 339] on button "Send Student SMS" at bounding box center [70, 340] width 133 height 19
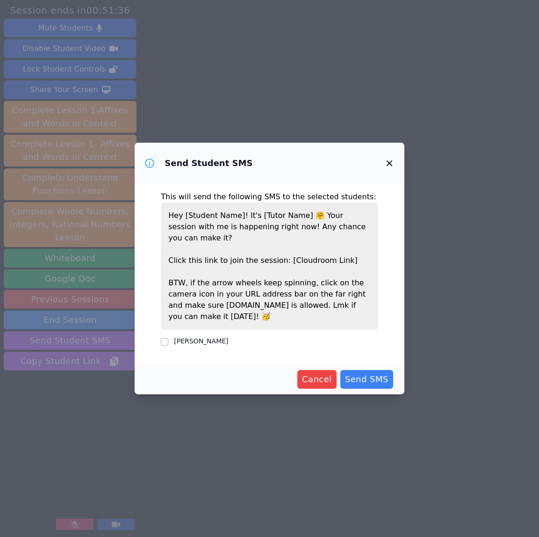
click at [180, 337] on label "SACARIANA CHARLEY" at bounding box center [201, 340] width 54 height 7
click at [168, 338] on input "SACARIANA CHARLEY" at bounding box center [164, 341] width 7 height 7
checkbox input "true"
click at [375, 380] on button "Send SMS" at bounding box center [366, 379] width 53 height 19
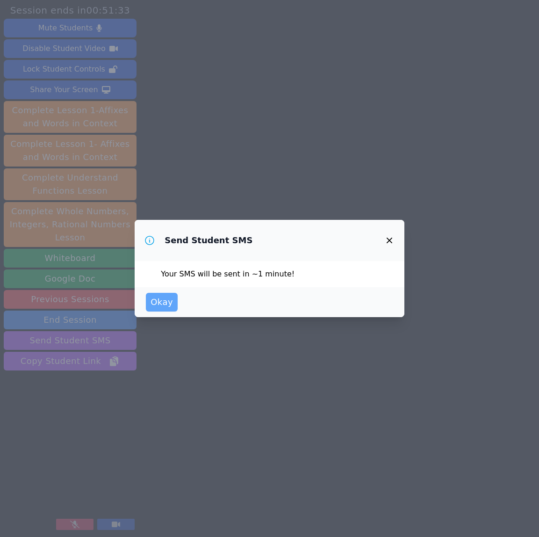
click at [151, 303] on span "Okay" at bounding box center [162, 301] width 22 height 13
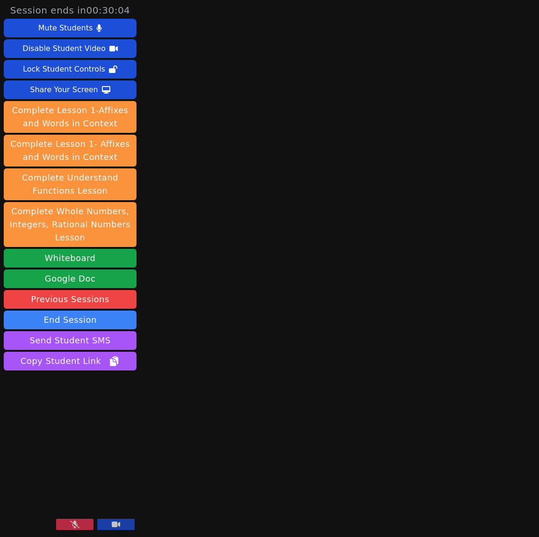
click at [71, 527] on icon at bounding box center [74, 523] width 9 height 7
click at [60, 85] on div "Share Your Screen" at bounding box center [64, 89] width 68 height 15
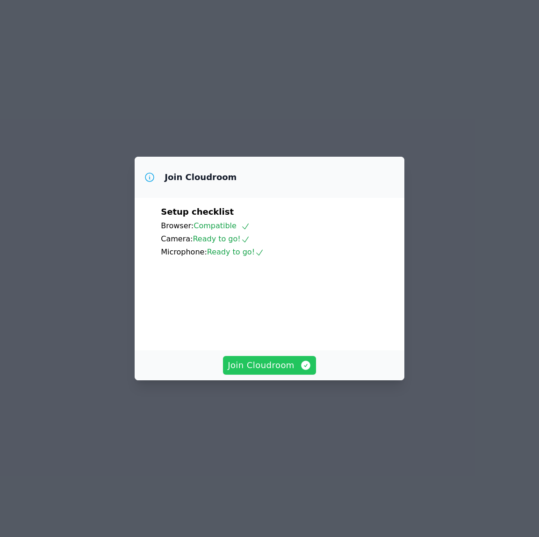
click at [278, 372] on span "Join Cloudroom" at bounding box center [270, 365] width 84 height 13
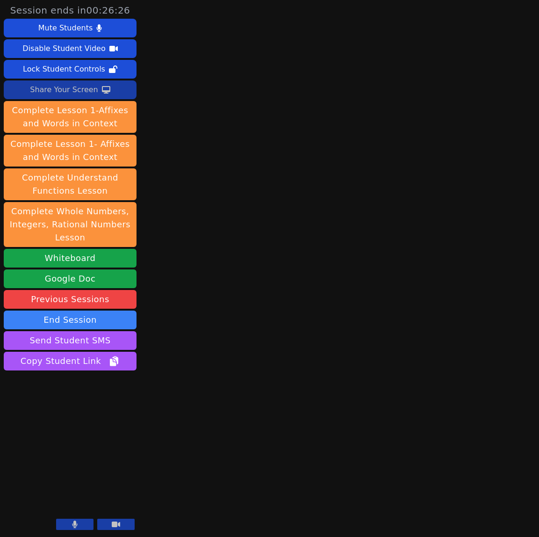
click at [112, 90] on button "Share Your Screen" at bounding box center [70, 89] width 133 height 19
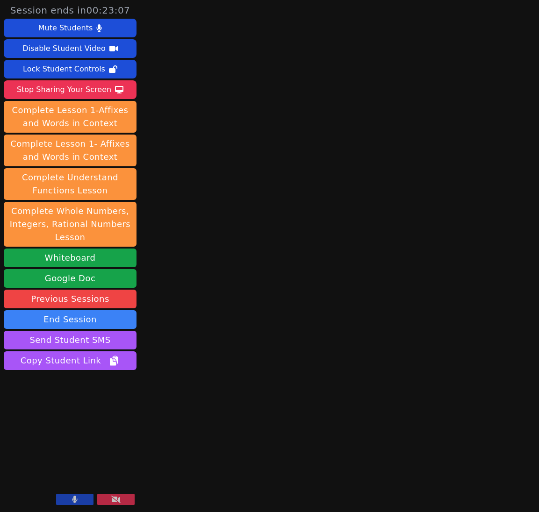
click at [74, 498] on icon at bounding box center [74, 499] width 5 height 7
click at [58, 84] on div "Stop Sharing Your Screen" at bounding box center [64, 89] width 94 height 15
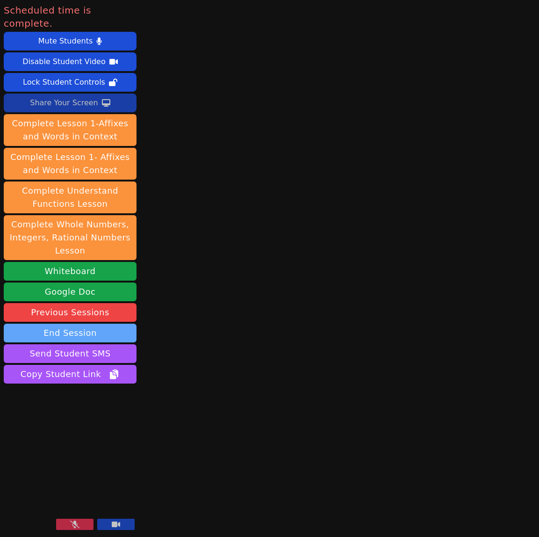
click at [82, 323] on button "End Session" at bounding box center [70, 332] width 133 height 19
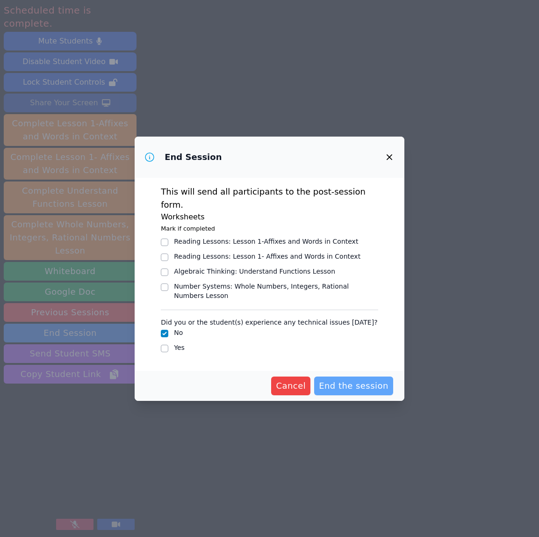
click at [337, 383] on span "End the session" at bounding box center [354, 385] width 70 height 13
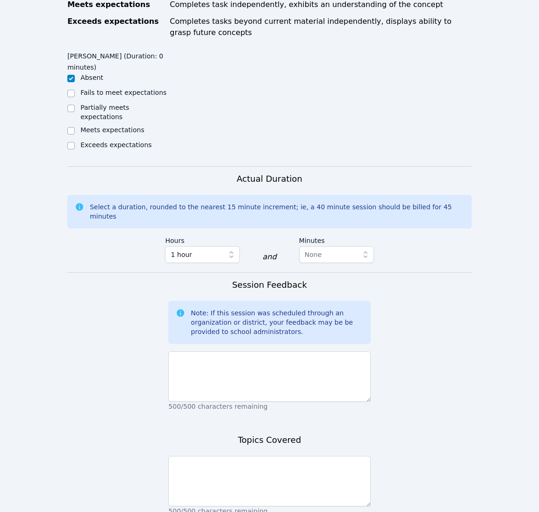
scroll to position [530, 0]
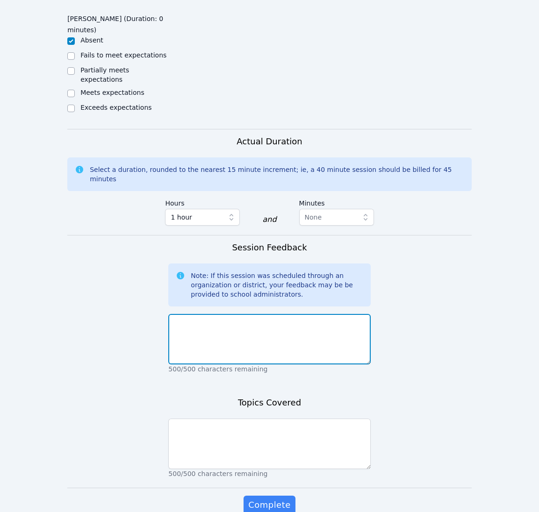
click at [334, 314] on textarea at bounding box center [269, 339] width 202 height 50
click at [275, 314] on textarea "Session was confirmed by Trish. Sacriana was a no-show. I sent an sms to her an…" at bounding box center [269, 339] width 202 height 50
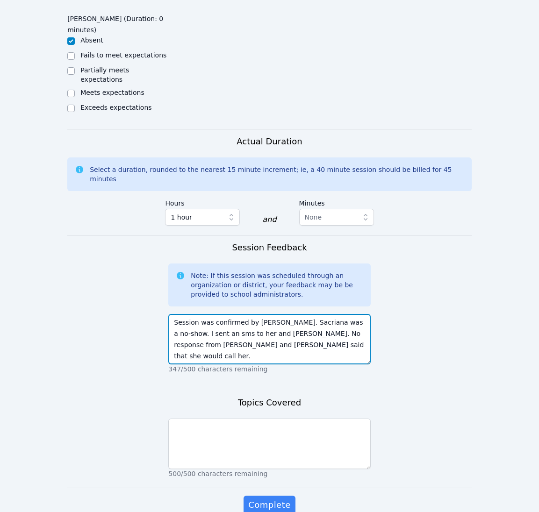
type textarea "Session was confirmed by Trish. Sacriana was a no-show. I sent an sms to her an…"
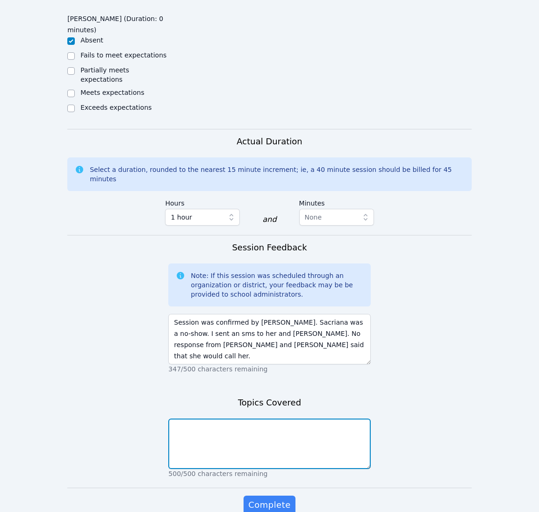
click at [310, 419] on textarea at bounding box center [269, 444] width 202 height 50
type textarea "Student no-show"
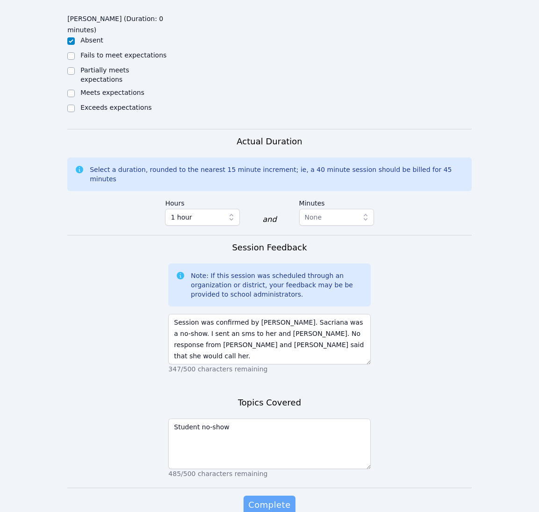
click at [283, 499] on span "Complete" at bounding box center [269, 505] width 42 height 13
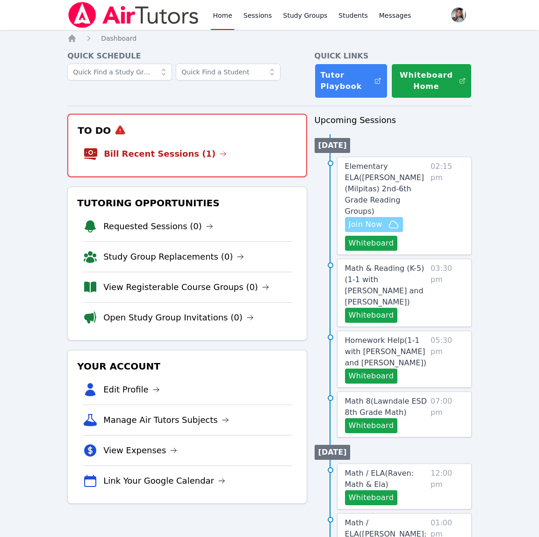
click at [378, 219] on span "Join Now" at bounding box center [366, 224] width 34 height 11
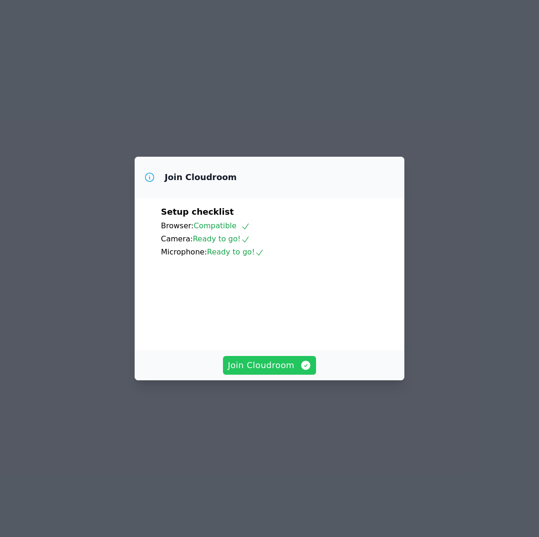
click at [262, 372] on span "Join Cloudroom" at bounding box center [270, 365] width 84 height 13
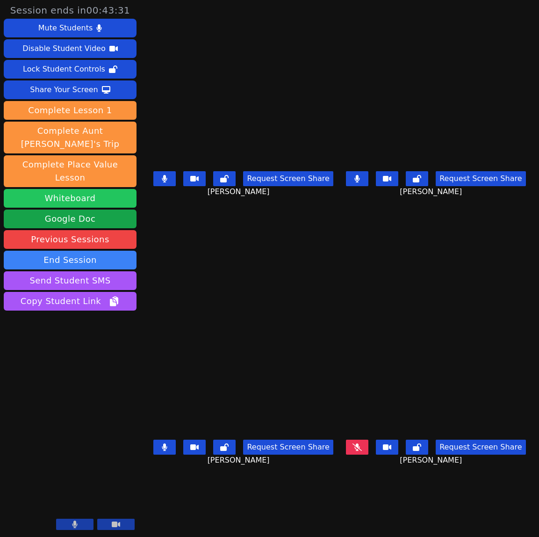
click at [70, 189] on button "Whiteboard" at bounding box center [70, 198] width 133 height 19
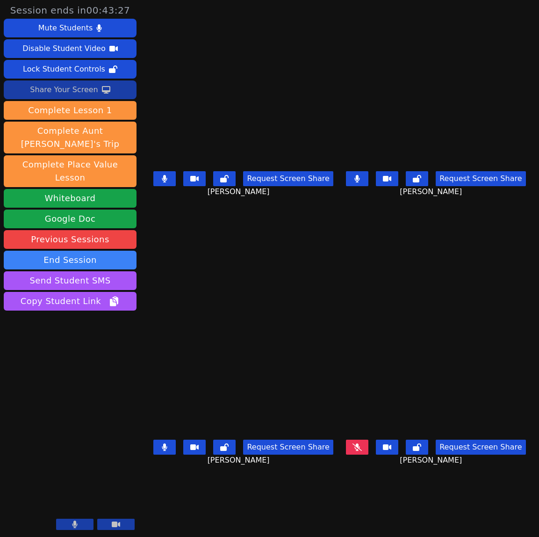
click at [33, 90] on div "Share Your Screen" at bounding box center [64, 89] width 68 height 15
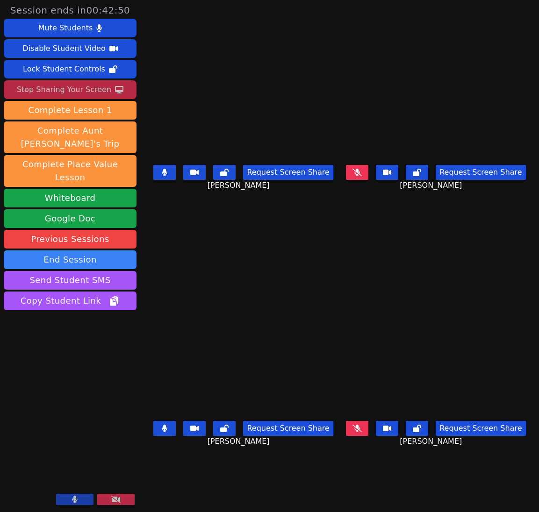
click at [165, 175] on icon at bounding box center [164, 172] width 5 height 7
click at [163, 436] on button at bounding box center [164, 428] width 22 height 15
click at [161, 176] on icon at bounding box center [164, 172] width 9 height 7
click at [157, 173] on button at bounding box center [164, 172] width 22 height 15
click at [166, 179] on button at bounding box center [164, 172] width 22 height 15
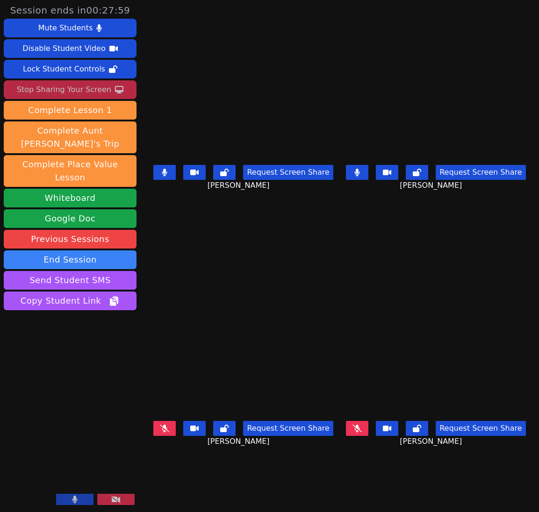
click at [166, 179] on button at bounding box center [164, 172] width 22 height 15
click at [479, 234] on div "[PERSON_NAME] Request Screen Share [PERSON_NAME]" at bounding box center [435, 128] width 185 height 256
click at [519, 228] on div "[PERSON_NAME] Request Screen Share [PERSON_NAME]" at bounding box center [435, 128] width 185 height 256
click at [360, 176] on icon at bounding box center [357, 172] width 5 height 7
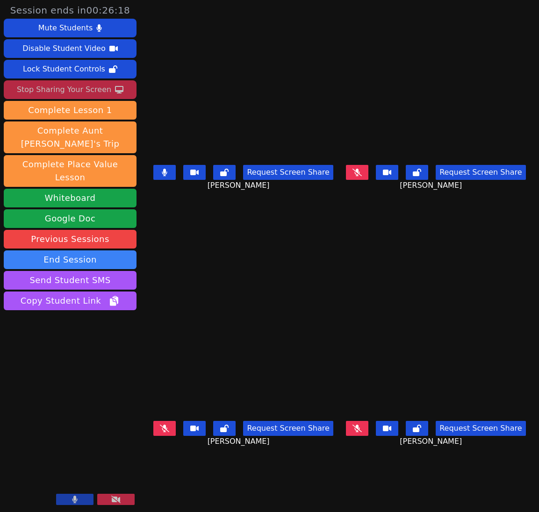
click at [166, 174] on button at bounding box center [164, 172] width 22 height 15
click at [163, 432] on icon at bounding box center [164, 428] width 5 height 7
click at [360, 175] on button at bounding box center [357, 172] width 22 height 15
click at [155, 178] on button at bounding box center [164, 172] width 22 height 15
click at [166, 175] on button at bounding box center [164, 172] width 22 height 15
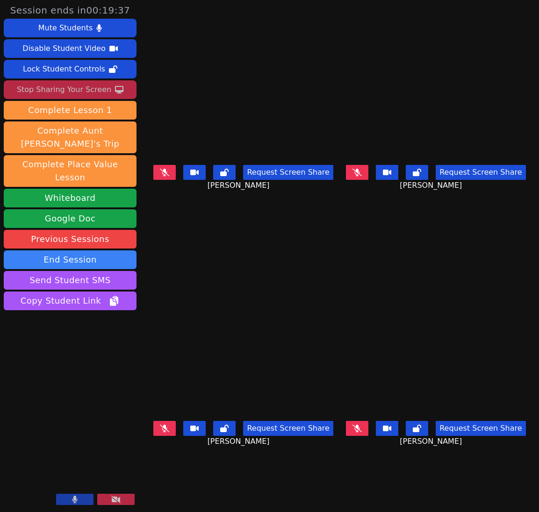
click at [362, 176] on icon at bounding box center [356, 172] width 9 height 7
click at [161, 183] on div "Request Screen Share [PERSON_NAME]" at bounding box center [243, 179] width 185 height 37
click at [162, 174] on icon at bounding box center [164, 172] width 9 height 7
click at [368, 175] on button at bounding box center [357, 172] width 22 height 15
click at [162, 173] on icon at bounding box center [164, 172] width 5 height 7
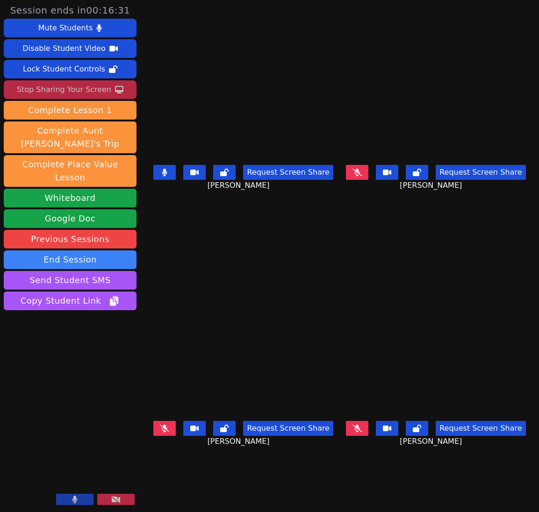
click at [169, 431] on button at bounding box center [164, 428] width 22 height 15
click at [165, 431] on icon at bounding box center [164, 428] width 9 height 7
click at [103, 88] on div "Stop Sharing Your Screen" at bounding box center [64, 89] width 94 height 15
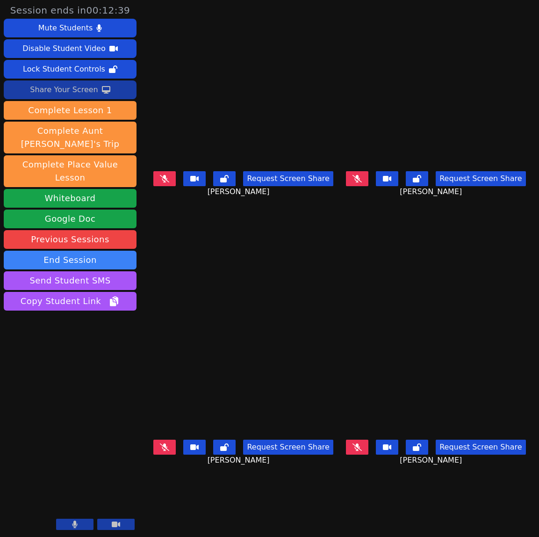
click at [95, 95] on div "Share Your Screen" at bounding box center [64, 89] width 68 height 15
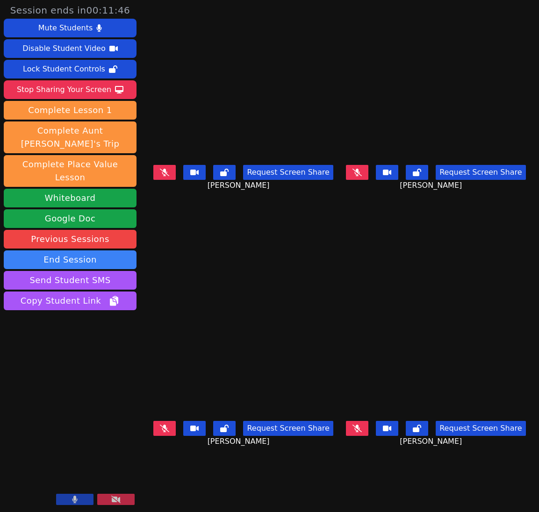
click at [161, 175] on icon at bounding box center [164, 172] width 9 height 7
click at [163, 176] on icon at bounding box center [164, 172] width 5 height 7
click at [162, 430] on icon at bounding box center [164, 428] width 9 height 7
click at [362, 174] on icon at bounding box center [356, 172] width 9 height 7
click at [360, 176] on icon at bounding box center [357, 172] width 6 height 7
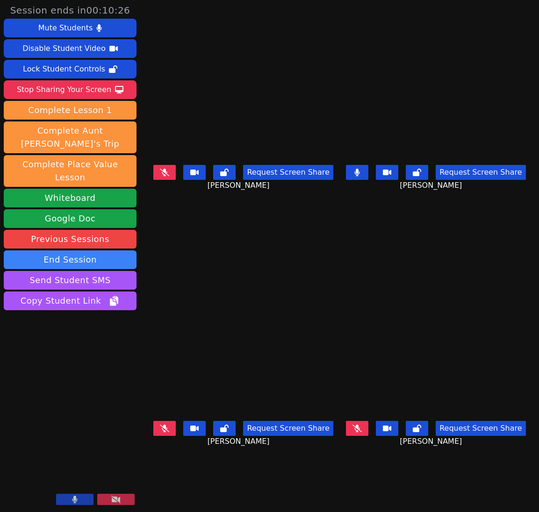
click at [360, 176] on icon at bounding box center [357, 172] width 6 height 7
click at [160, 175] on icon at bounding box center [164, 172] width 9 height 7
click at [174, 176] on button at bounding box center [164, 172] width 22 height 15
click at [360, 430] on button at bounding box center [357, 428] width 22 height 15
click at [362, 432] on icon at bounding box center [356, 428] width 9 height 7
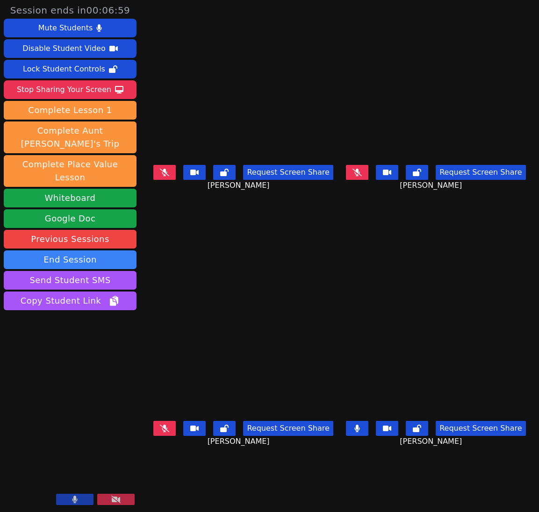
click at [163, 172] on icon at bounding box center [164, 172] width 9 height 7
click at [362, 175] on icon at bounding box center [356, 172] width 9 height 7
click at [170, 431] on button at bounding box center [164, 428] width 22 height 15
click at [368, 432] on button at bounding box center [357, 428] width 22 height 15
click at [164, 429] on icon at bounding box center [165, 428] width 6 height 7
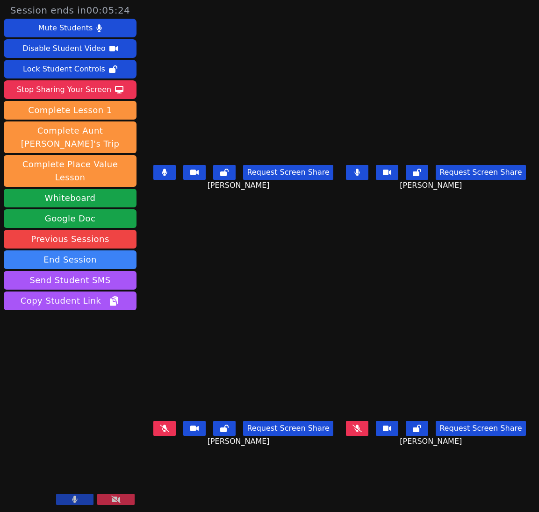
click at [168, 176] on button at bounding box center [164, 172] width 22 height 15
click at [368, 178] on button at bounding box center [357, 172] width 22 height 15
click at [362, 432] on icon at bounding box center [356, 428] width 9 height 7
click at [156, 178] on button at bounding box center [164, 172] width 22 height 15
click at [368, 179] on button at bounding box center [357, 172] width 22 height 15
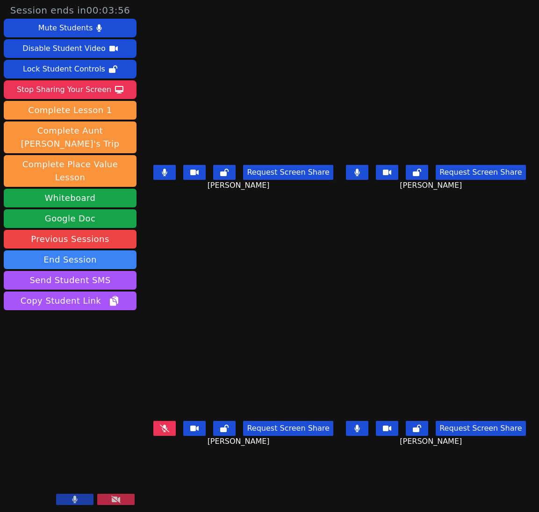
click at [368, 176] on button at bounding box center [357, 172] width 22 height 15
click at [362, 176] on icon at bounding box center [356, 172] width 9 height 7
drag, startPoint x: 160, startPoint y: 172, endPoint x: 359, endPoint y: 370, distance: 281.0
click at [162, 172] on icon at bounding box center [165, 172] width 6 height 7
click at [359, 436] on button at bounding box center [357, 428] width 22 height 15
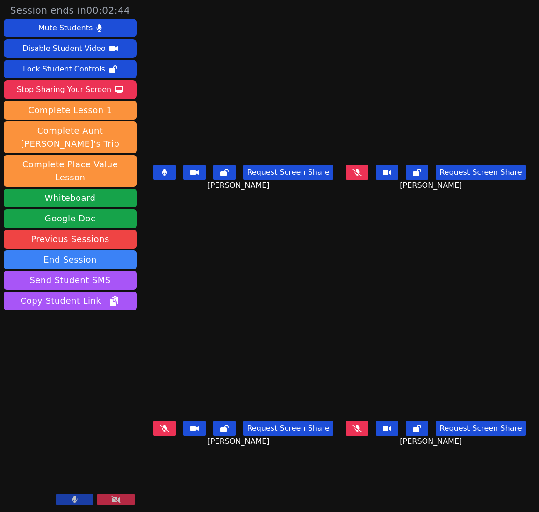
click at [162, 176] on icon at bounding box center [165, 172] width 6 height 7
click at [368, 434] on button at bounding box center [357, 428] width 22 height 15
click at [160, 175] on icon at bounding box center [164, 172] width 9 height 7
click at [165, 176] on icon at bounding box center [165, 172] width 6 height 7
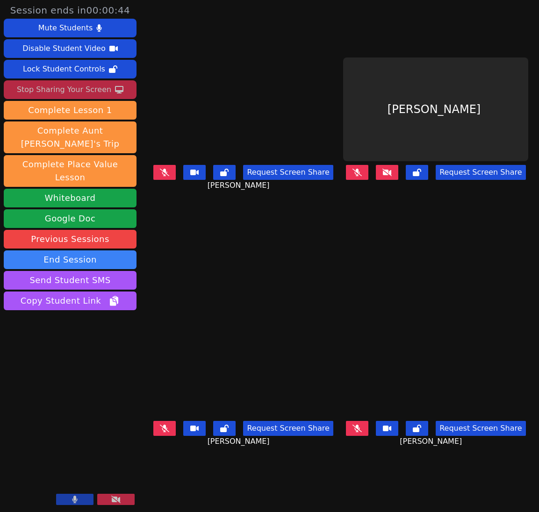
click at [91, 88] on div "Stop Sharing Your Screen" at bounding box center [64, 89] width 94 height 15
